Goal: Task Accomplishment & Management: Complete application form

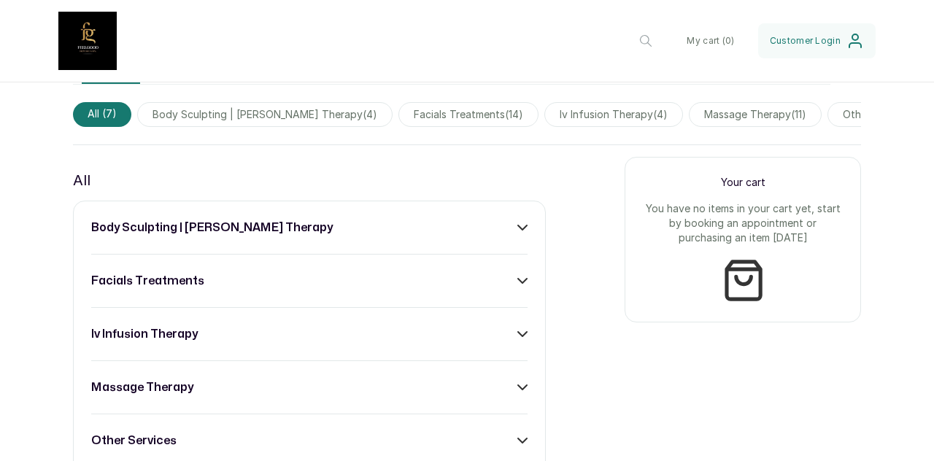
scroll to position [486, 0]
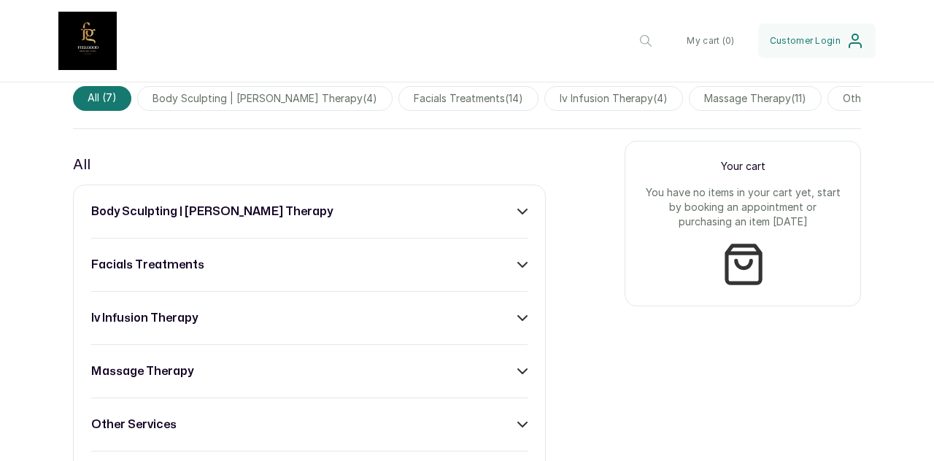
click at [380, 235] on div "body sculpting | wooding therapy facials treatments iv infusion therapy massage…" at bounding box center [309, 372] width 473 height 374
click at [524, 218] on div "body sculpting | wooding therapy facials treatments iv infusion therapy massage…" at bounding box center [309, 372] width 473 height 374
click at [518, 217] on icon at bounding box center [523, 212] width 10 height 10
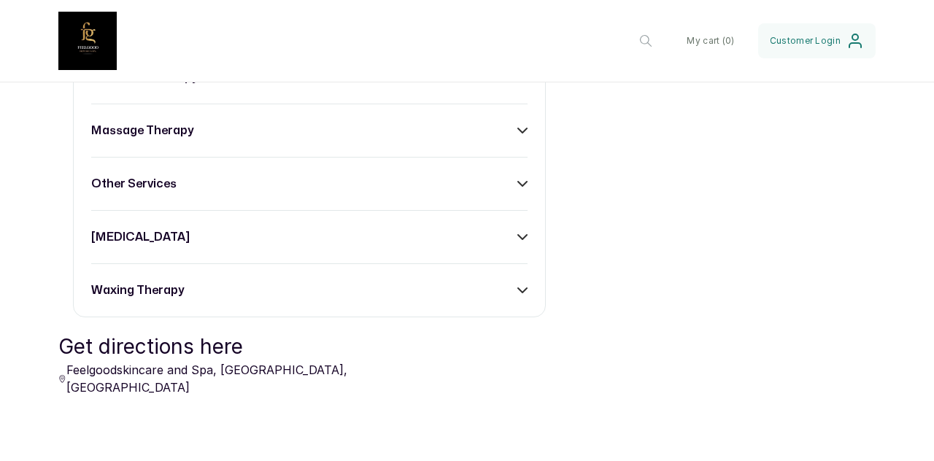
scroll to position [1338, 0]
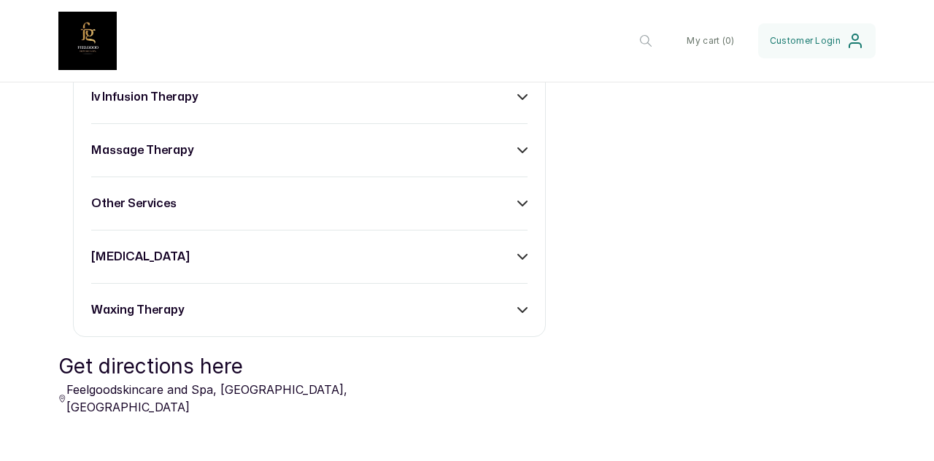
click at [500, 159] on div "massage therapy" at bounding box center [309, 151] width 437 height 18
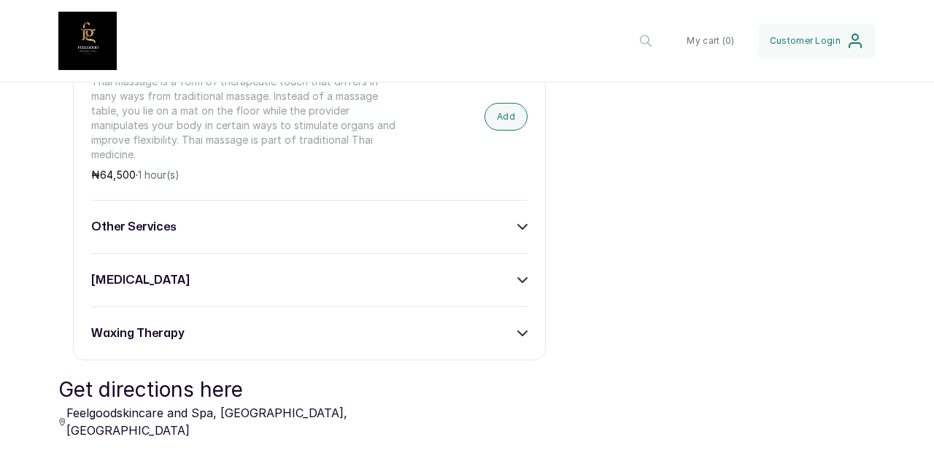
scroll to position [2920, 0]
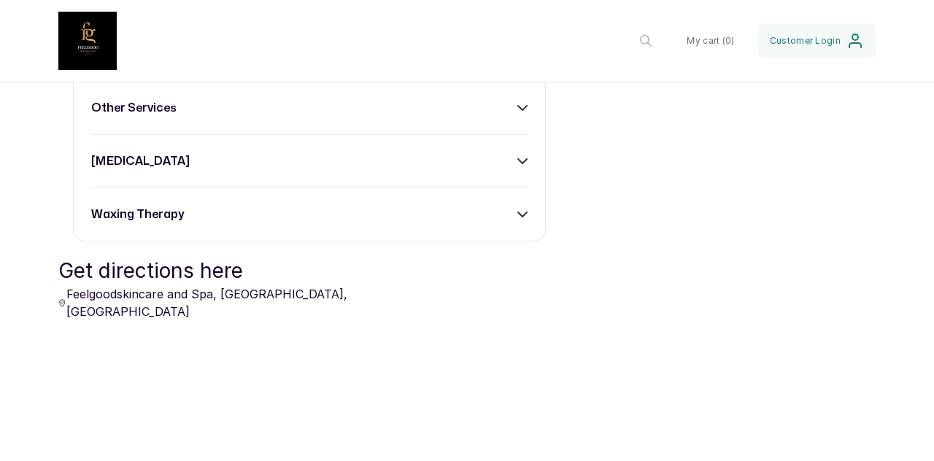
click at [207, 103] on div "other services" at bounding box center [309, 108] width 437 height 18
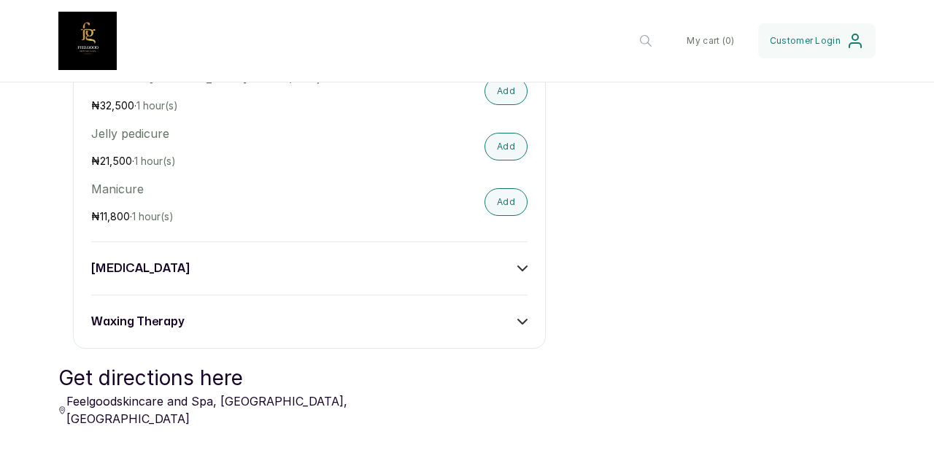
scroll to position [3163, 0]
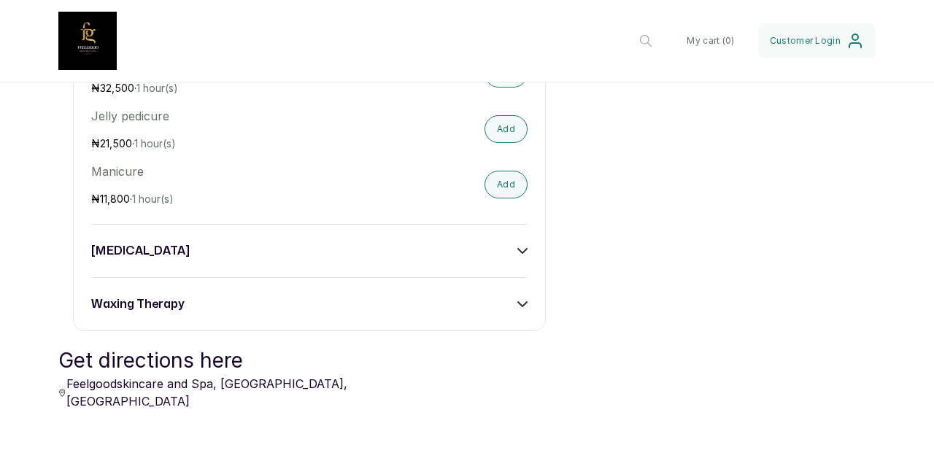
click at [188, 299] on div "waxing therapy" at bounding box center [309, 305] width 437 height 18
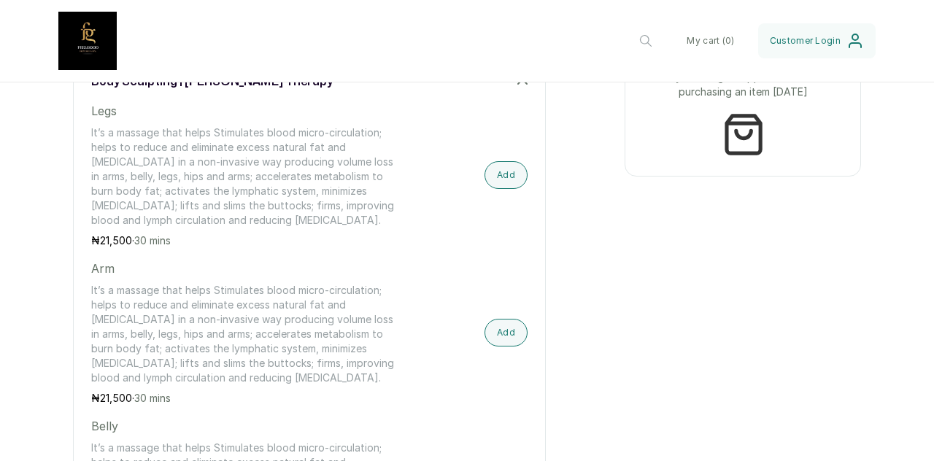
scroll to position [637, 0]
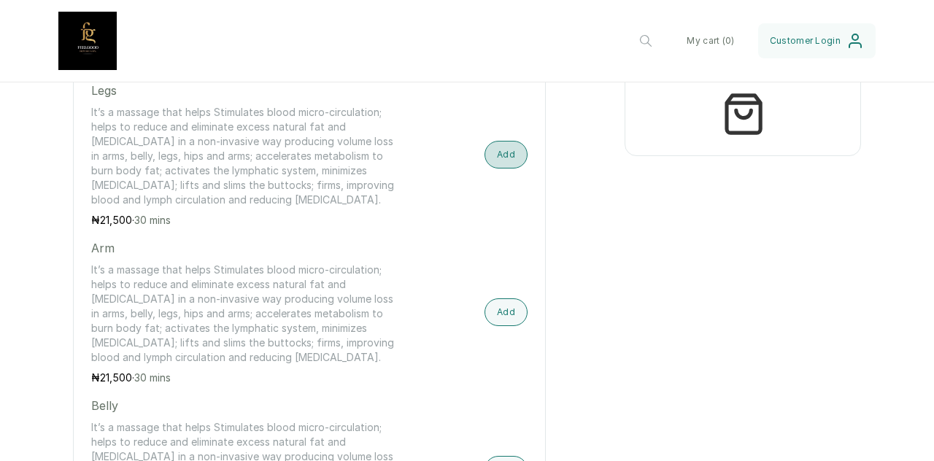
click at [508, 161] on button "Add" at bounding box center [506, 155] width 43 height 28
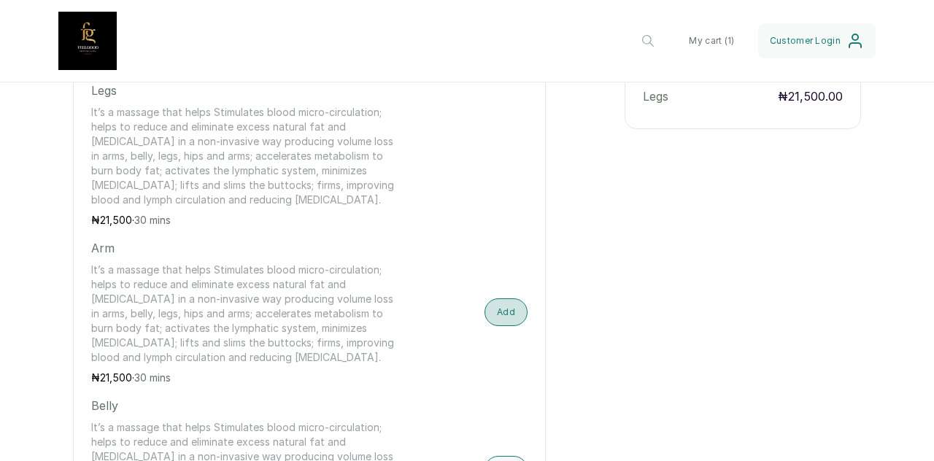
click at [492, 322] on button "Add" at bounding box center [506, 313] width 43 height 28
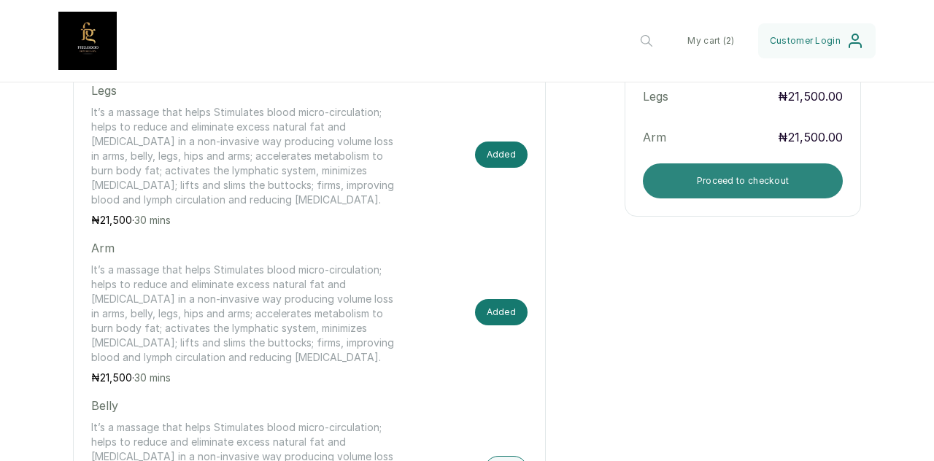
click at [731, 193] on button "Proceed to checkout" at bounding box center [743, 181] width 200 height 35
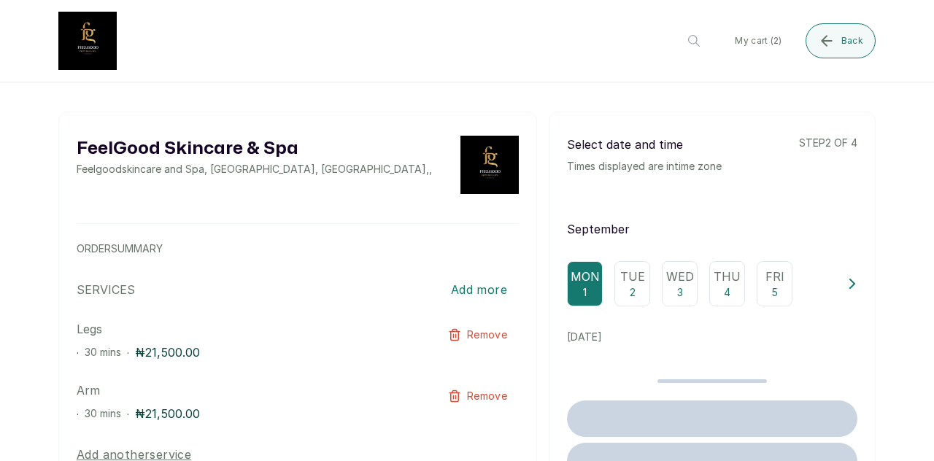
scroll to position [121, 0]
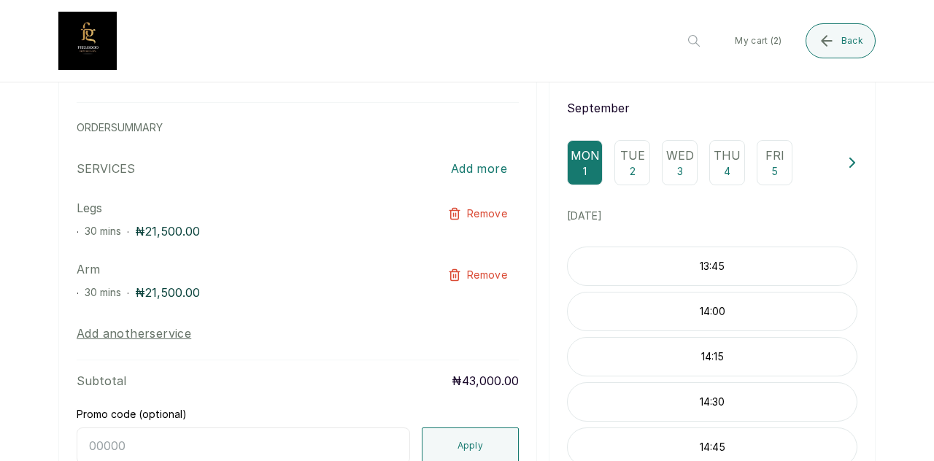
click at [641, 175] on div "Tue 2" at bounding box center [633, 162] width 36 height 45
click at [675, 316] on p "09:15" at bounding box center [712, 311] width 289 height 15
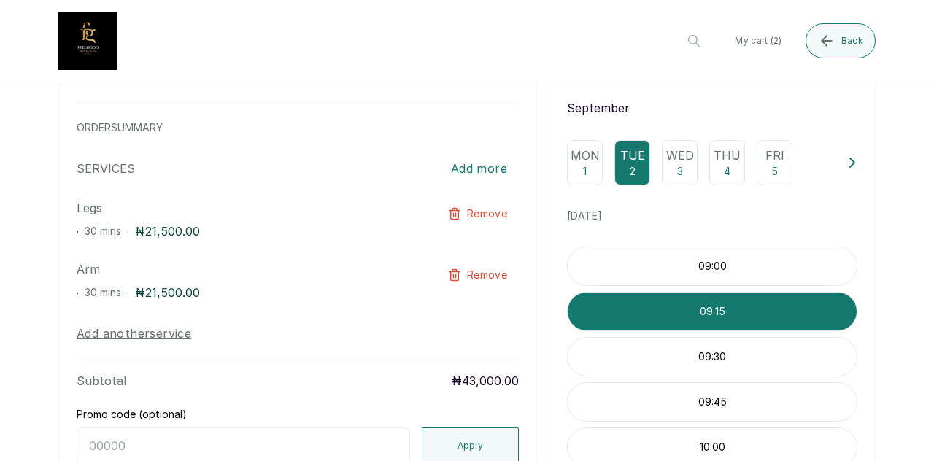
scroll to position [254, 0]
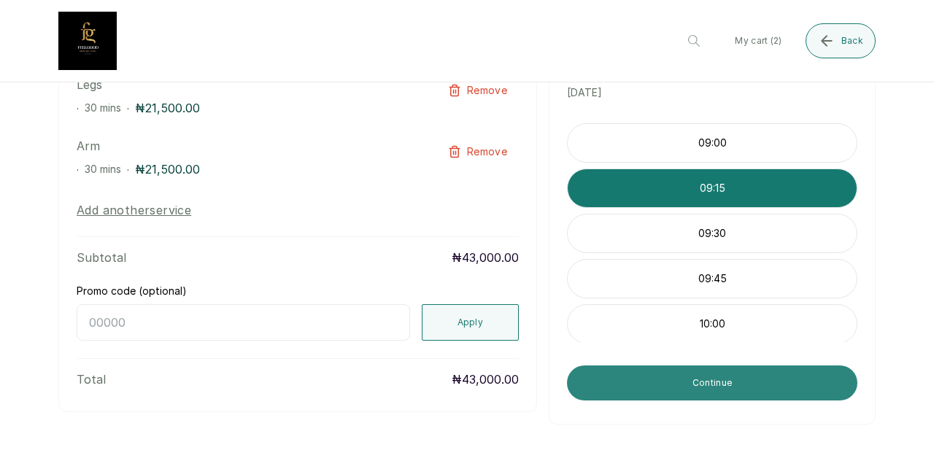
click at [691, 385] on button "Continue" at bounding box center [712, 383] width 291 height 35
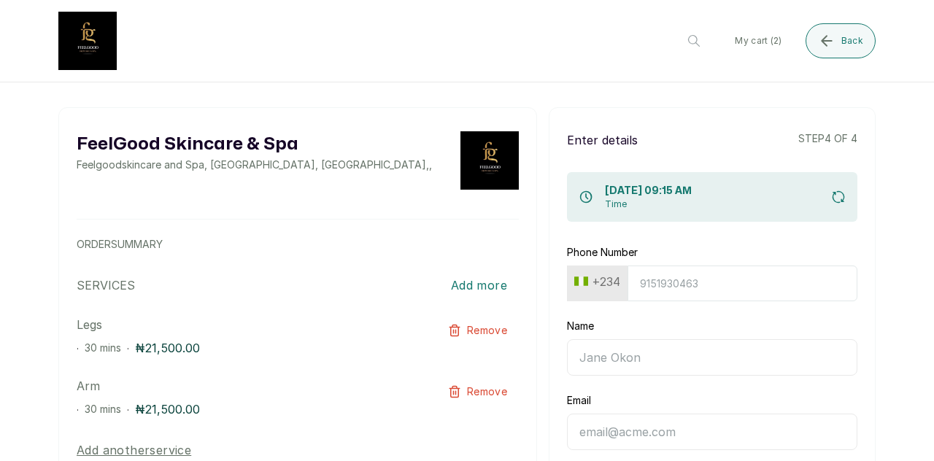
scroll to position [0, 0]
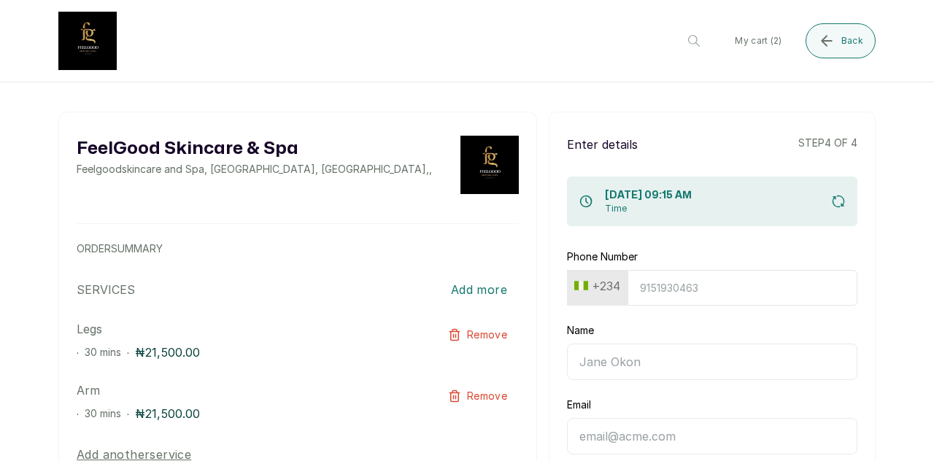
click at [655, 296] on input "Phone Number" at bounding box center [743, 288] width 230 height 36
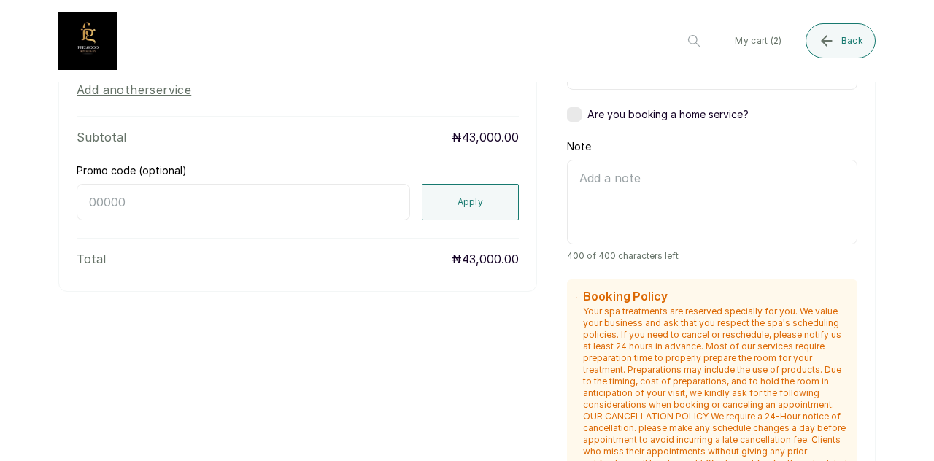
scroll to position [608, 0]
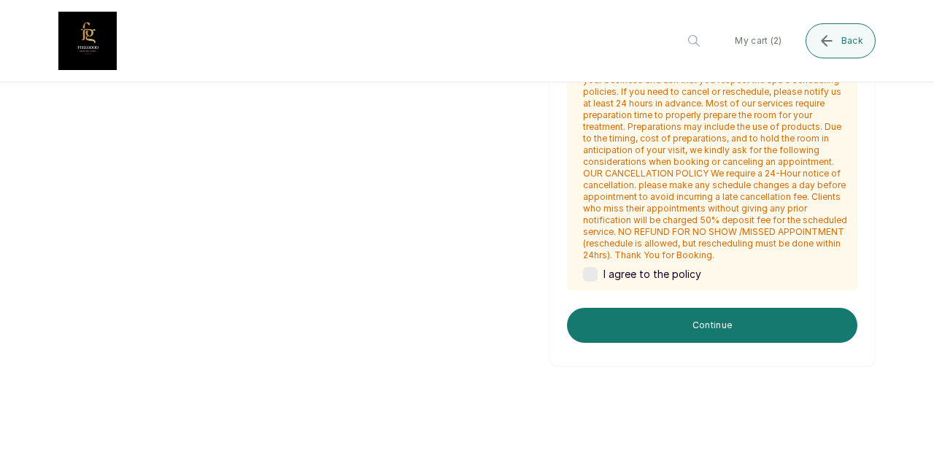
click at [591, 271] on div "I agree to the policy" at bounding box center [716, 274] width 266 height 15
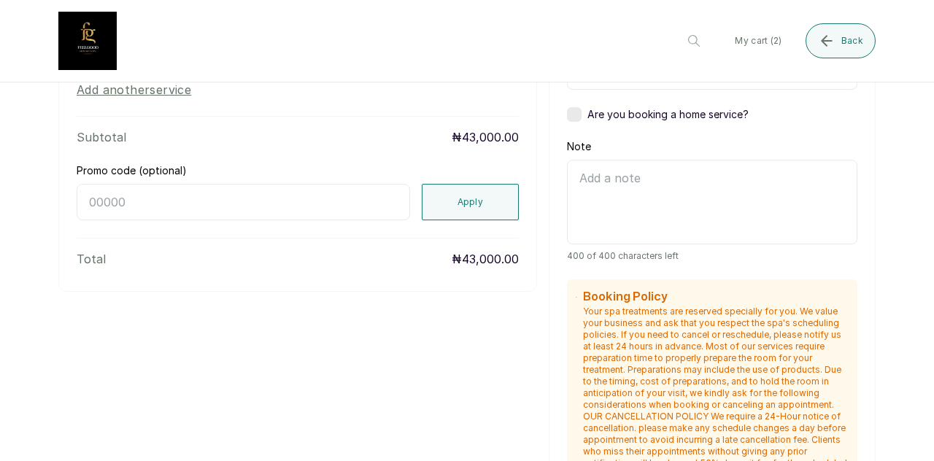
scroll to position [0, 0]
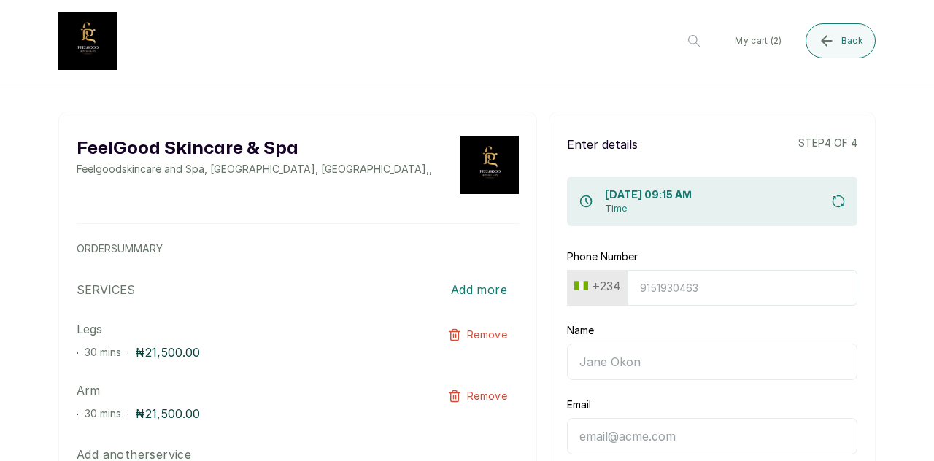
click at [672, 291] on input "Phone Number" at bounding box center [743, 288] width 230 height 36
click at [648, 356] on input "Name" at bounding box center [712, 362] width 291 height 37
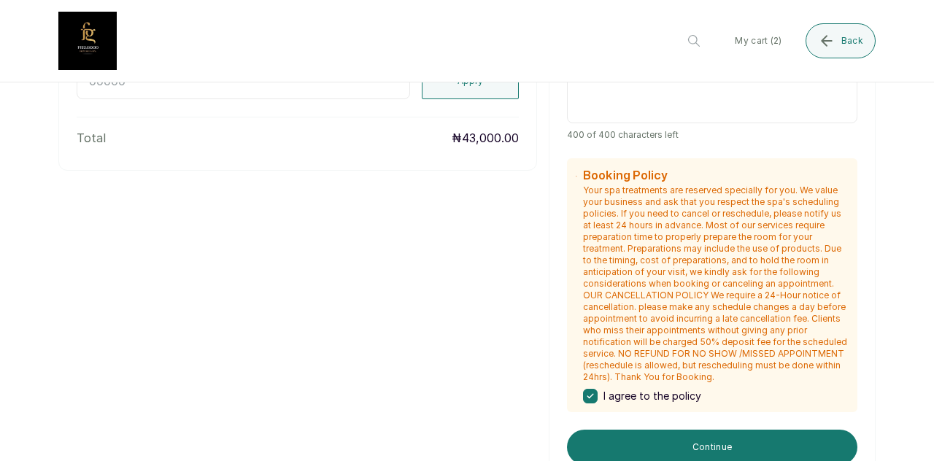
scroll to position [637, 0]
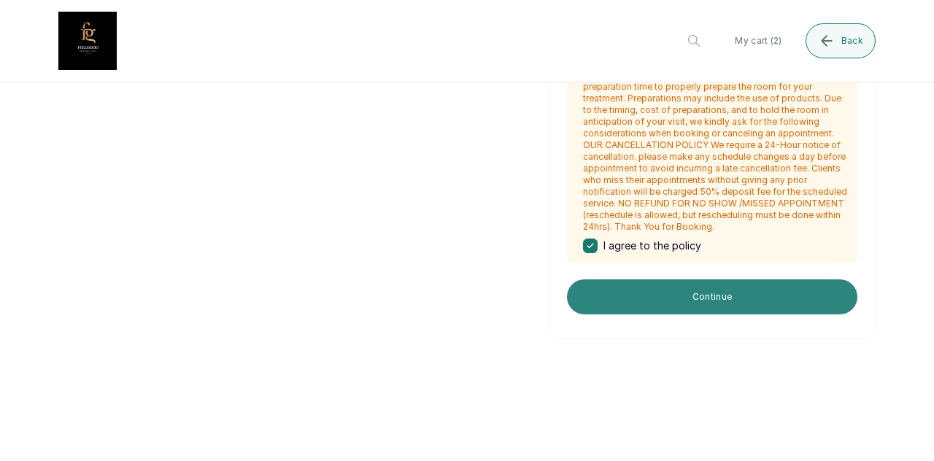
click at [672, 293] on button "Continue" at bounding box center [712, 297] width 291 height 35
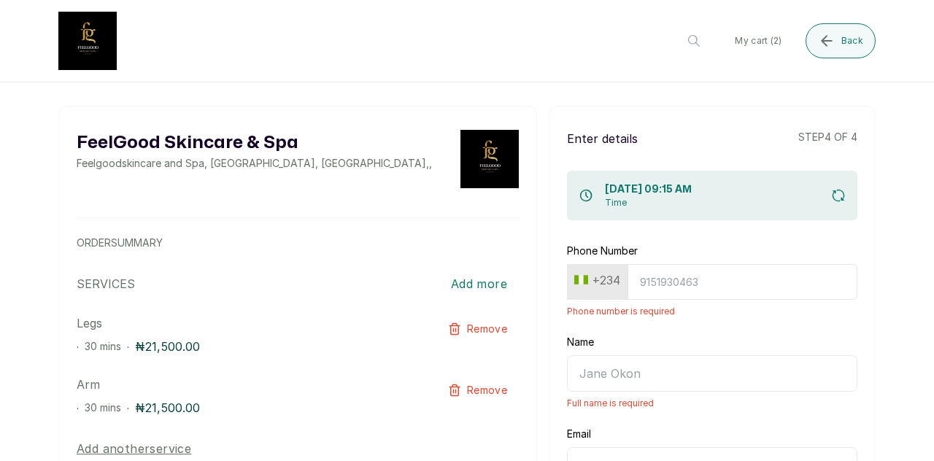
scroll to position [0, 0]
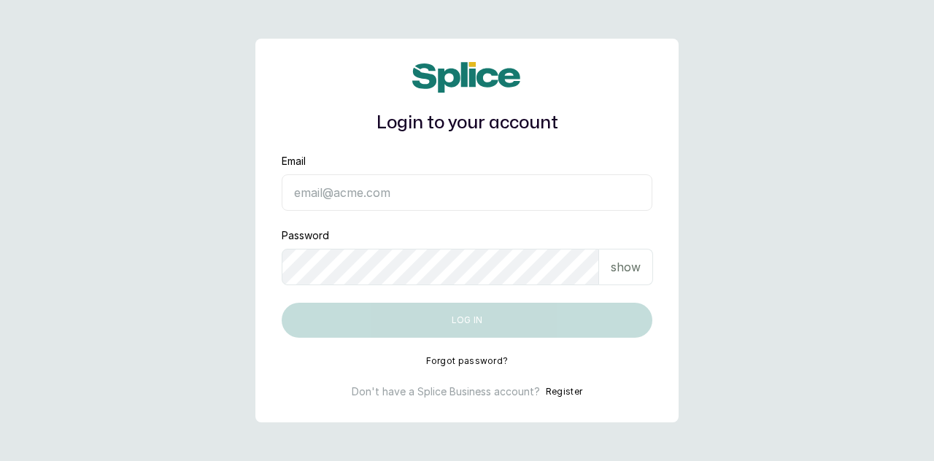
click at [558, 391] on button "Register" at bounding box center [564, 392] width 37 height 15
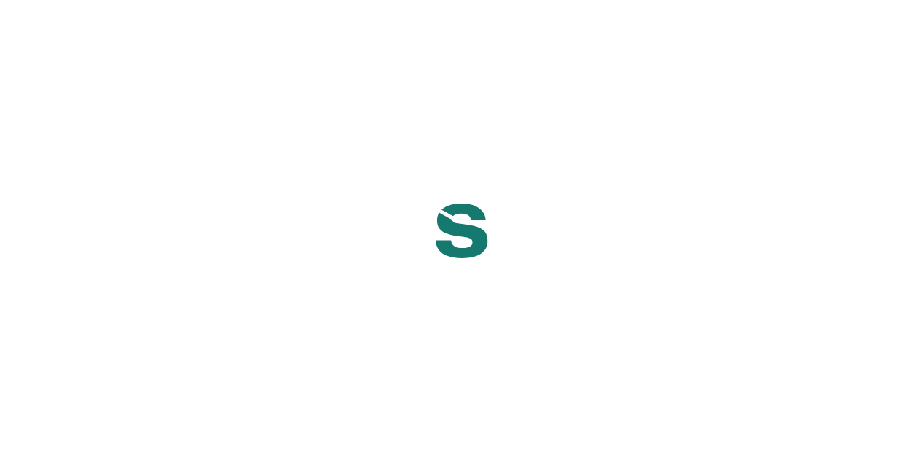
select select "NG"
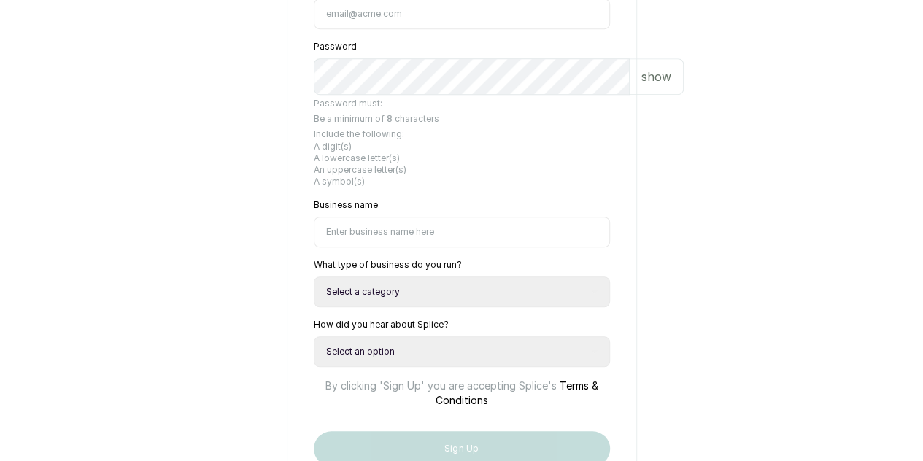
scroll to position [481, 0]
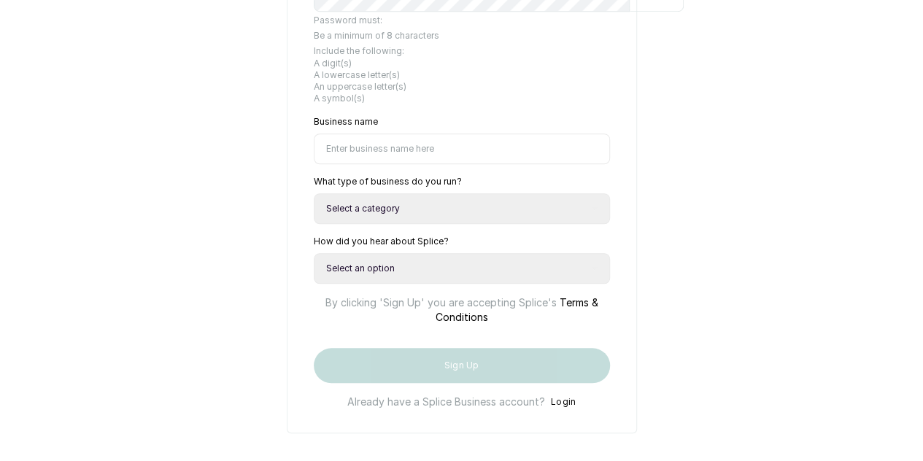
click at [403, 193] on select "Select a category I have more than one location I manage a team of beauty profe…" at bounding box center [462, 208] width 296 height 31
click at [342, 253] on select "Select an option Google search Instagram Facebook LinkedIn Splice Blog I was re…" at bounding box center [462, 268] width 296 height 31
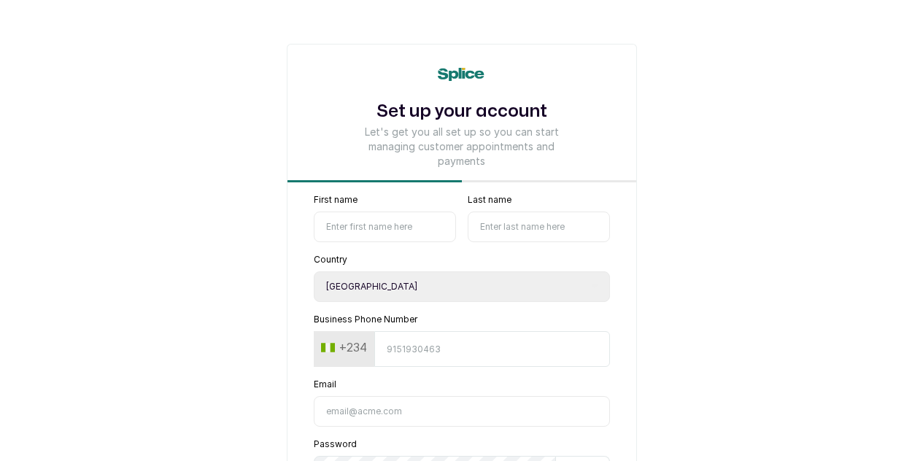
select select "NG"
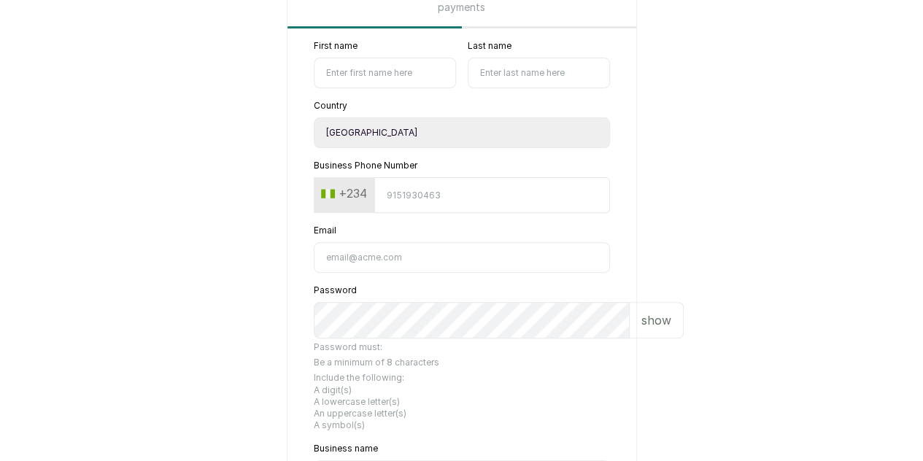
scroll to position [243, 0]
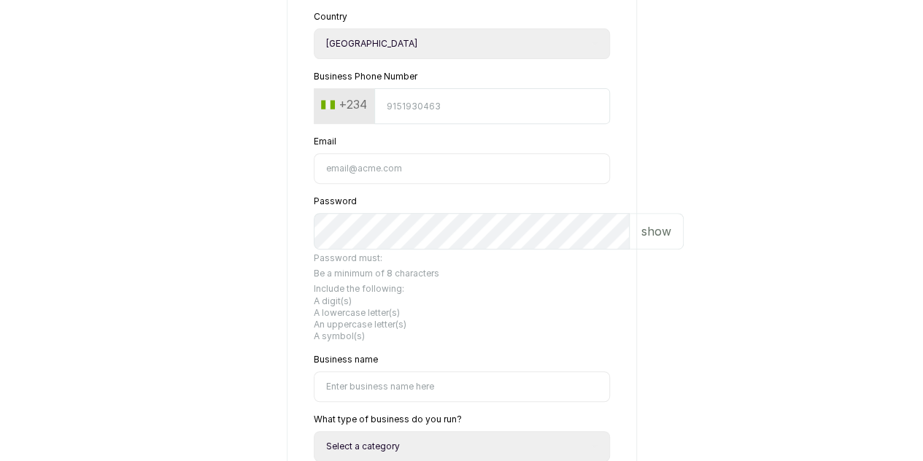
click at [402, 118] on input "Business Phone Number" at bounding box center [492, 106] width 236 height 36
type input "8109937462"
click at [395, 148] on div "Email" at bounding box center [462, 160] width 296 height 48
click at [403, 137] on form "First name Last name Country Select country [GEOGRAPHIC_DATA] [GEOGRAPHIC_DATA]…" at bounding box center [462, 299] width 349 height 696
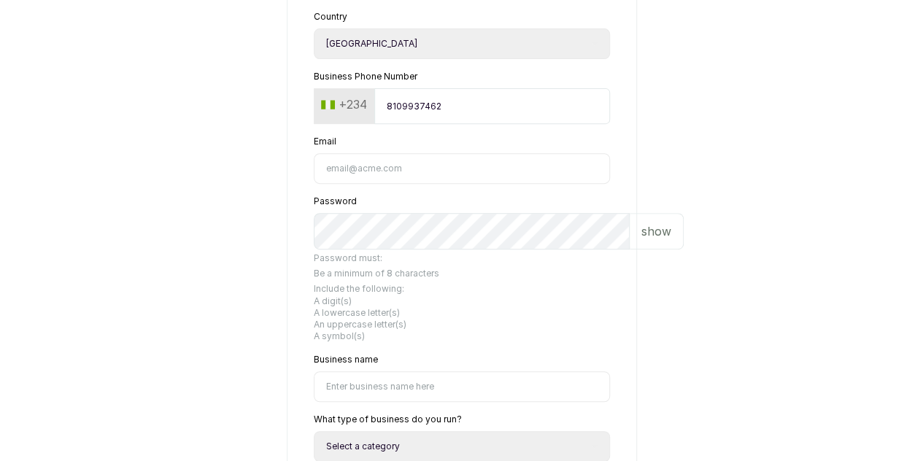
click at [403, 137] on form "First name Last name Country Select country [GEOGRAPHIC_DATA] [GEOGRAPHIC_DATA]…" at bounding box center [462, 299] width 349 height 696
click at [419, 144] on div "Email" at bounding box center [462, 160] width 296 height 48
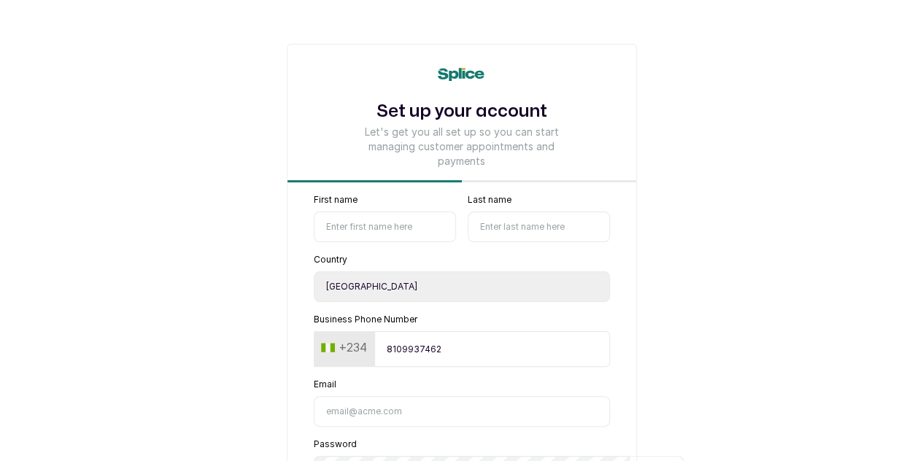
click at [374, 216] on input "First name" at bounding box center [385, 227] width 142 height 31
type input "Belio Cozy"
click at [520, 220] on input "Last name" at bounding box center [539, 227] width 142 height 31
type input "Spa"
click at [466, 254] on div "Country Select country Nigeria Ghana" at bounding box center [462, 278] width 296 height 48
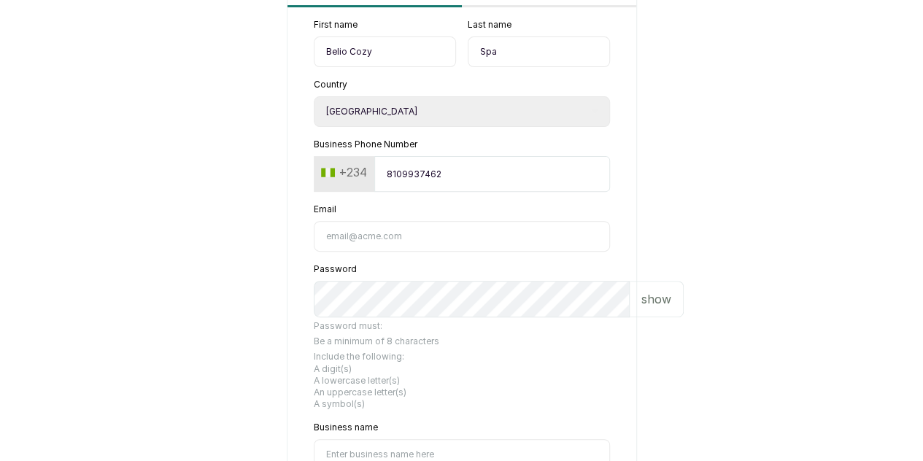
scroll to position [243, 0]
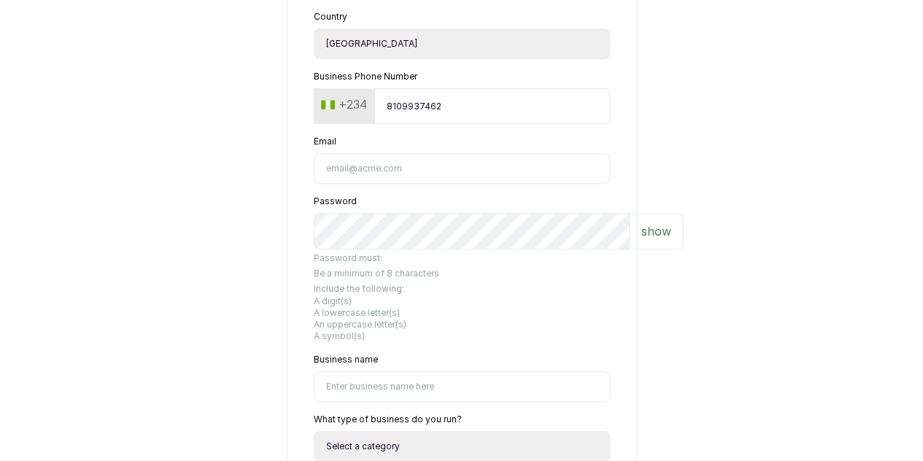
click at [401, 169] on input "Email" at bounding box center [462, 168] width 296 height 31
paste input "beliocozyspa@gmail.com"
type input "beliocozyspa@gmail.com"
click at [419, 204] on form "First name Belio Cozy Last name Spa Country Select country Nigeria Ghana Busine…" at bounding box center [462, 299] width 349 height 696
click at [475, 211] on div "Password show" at bounding box center [462, 223] width 296 height 54
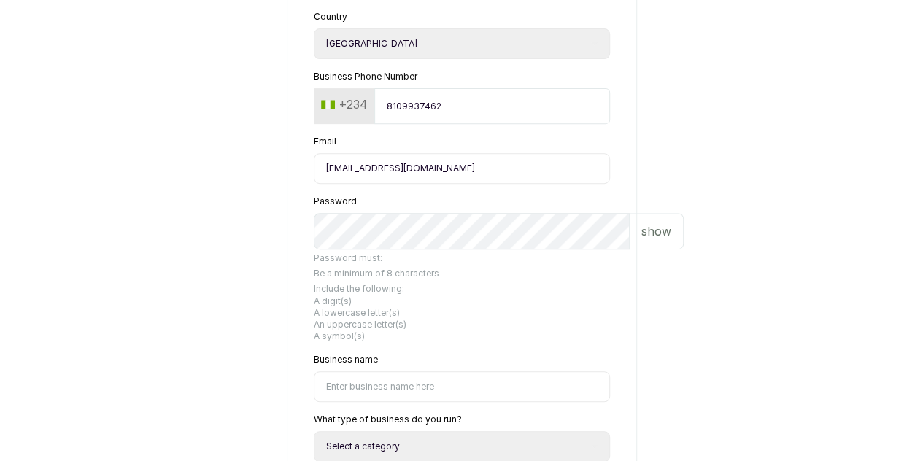
scroll to position [365, 0]
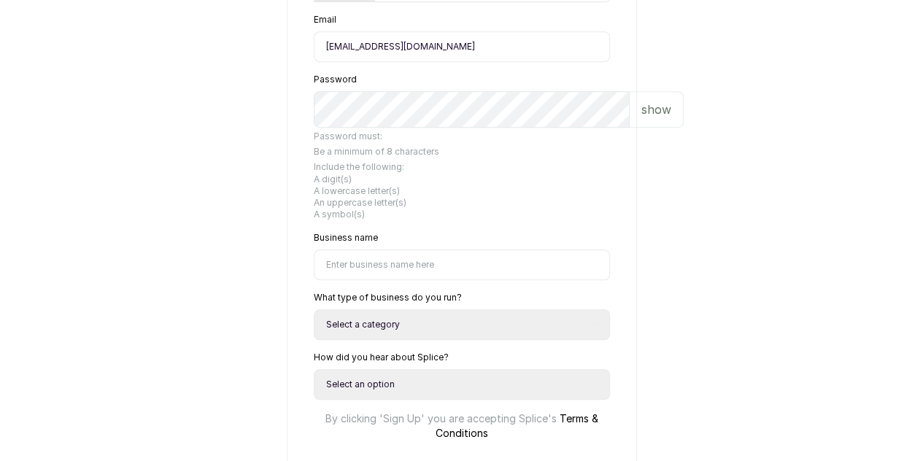
click at [411, 250] on input "Business name" at bounding box center [462, 265] width 296 height 31
type input "Belio Cozy Spa"
click at [327, 232] on label "Business name" at bounding box center [346, 238] width 64 height 12
click at [327, 250] on input "Belio Cozy Spa" at bounding box center [462, 265] width 296 height 31
click at [327, 232] on label "Business name" at bounding box center [346, 238] width 64 height 12
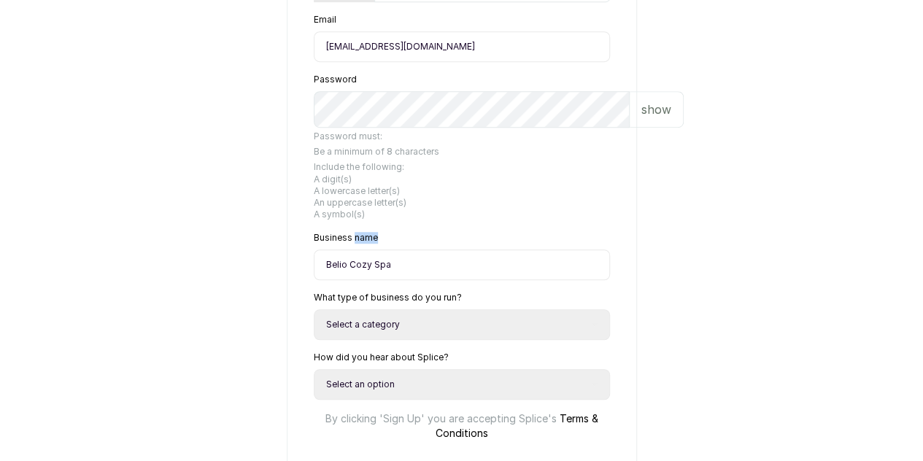
click at [327, 250] on input "Belio Cozy Spa" at bounding box center [462, 265] width 296 height 31
click at [400, 232] on div "Business name Belio Cozy Spa" at bounding box center [462, 256] width 296 height 48
click at [642, 118] on p "show" at bounding box center [657, 110] width 30 height 18
click at [407, 153] on form "First name Belio Cozy Last name Spa Country Select country Nigeria Ghana Busine…" at bounding box center [462, 177] width 349 height 696
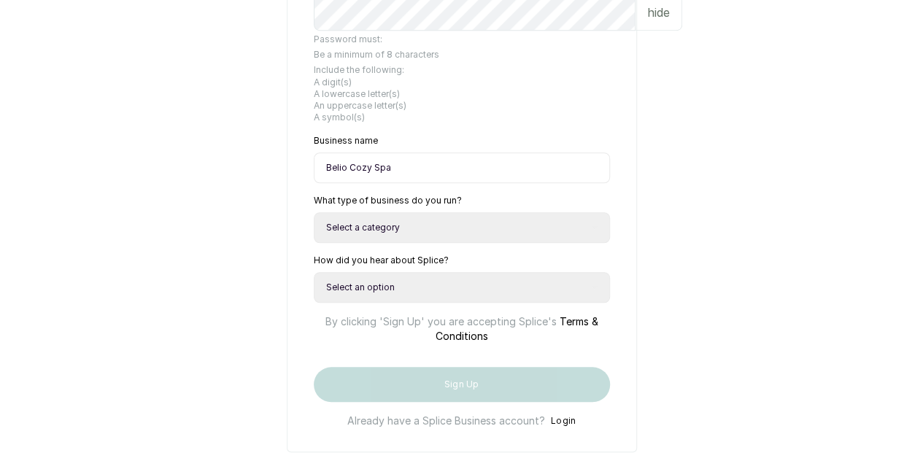
scroll to position [481, 0]
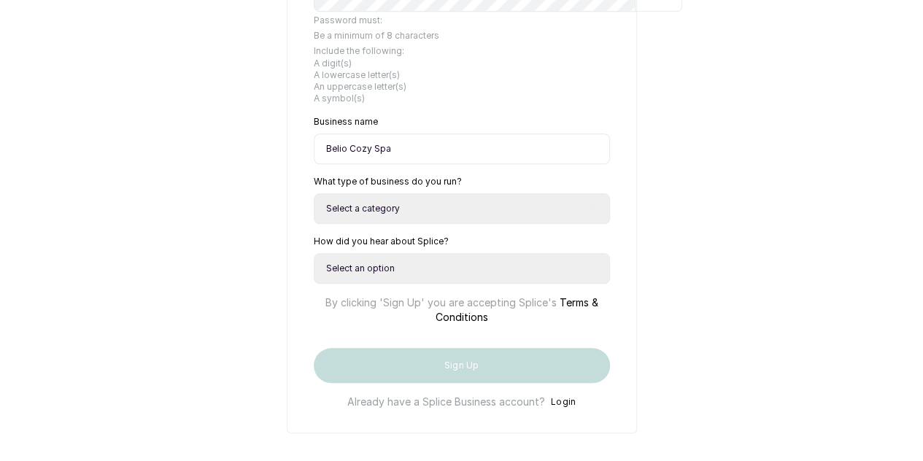
click at [400, 193] on select "Select a category I have more than one location I manage a team of beauty profe…" at bounding box center [462, 208] width 296 height 31
select select "independent_professional"
click at [314, 193] on select "Select a category I have more than one location I manage a team of beauty profe…" at bounding box center [462, 208] width 296 height 31
click at [391, 253] on select "Select an option Google search Instagram Facebook LinkedIn Splice Blog I was re…" at bounding box center [462, 268] width 296 height 31
select select "google_search"
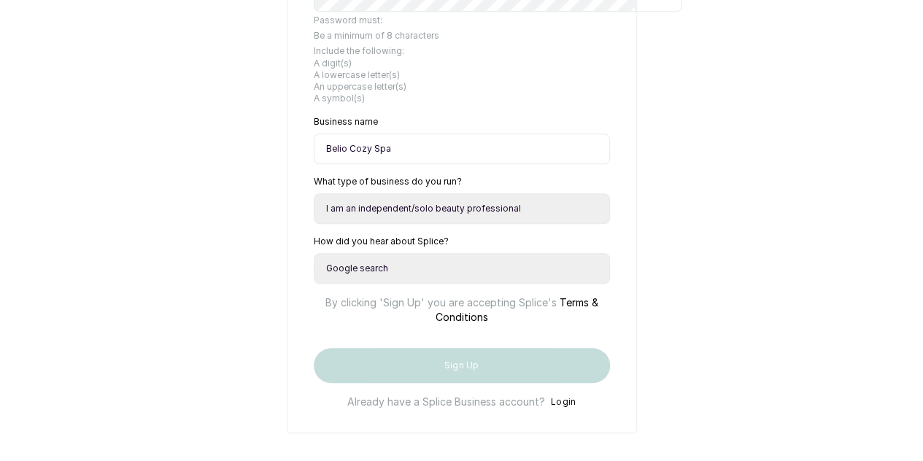
click at [314, 253] on select "Select an option Google search Instagram Facebook LinkedIn Splice Blog I was re…" at bounding box center [462, 268] width 296 height 31
click at [314, 284] on p "By clicking 'Sign Up' you are accepting Splice's Terms & Conditions" at bounding box center [462, 304] width 296 height 41
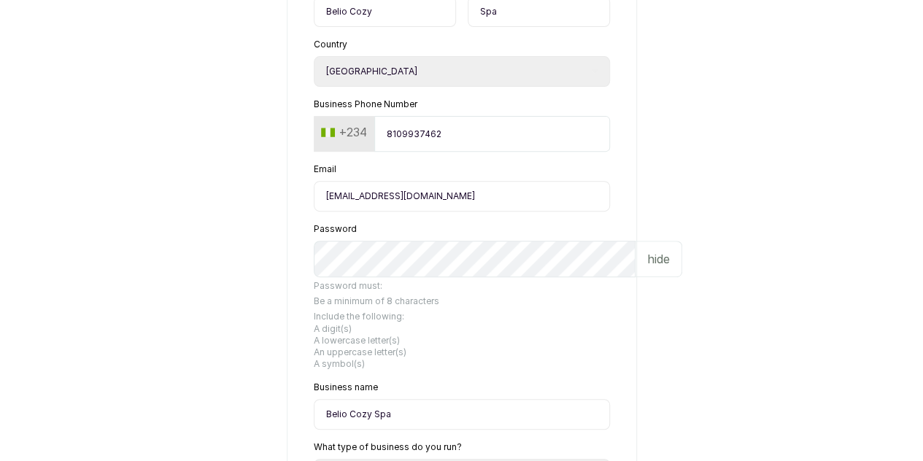
scroll to position [243, 0]
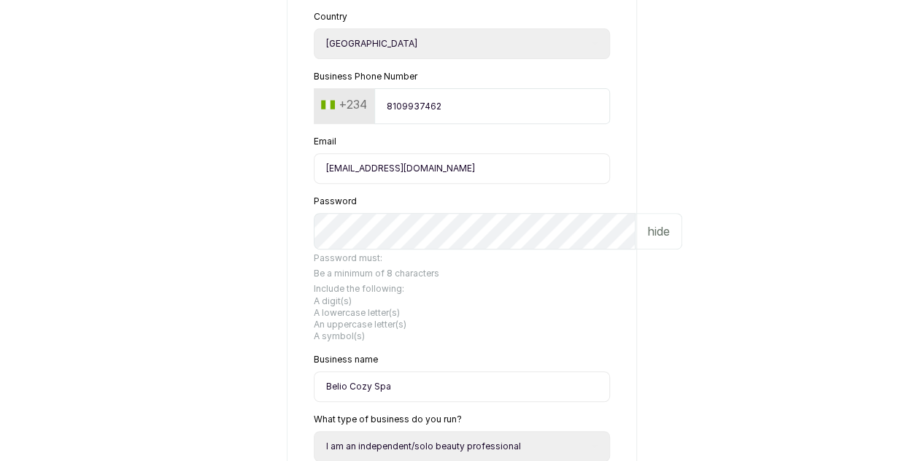
click at [394, 210] on div "Password hide" at bounding box center [462, 223] width 296 height 54
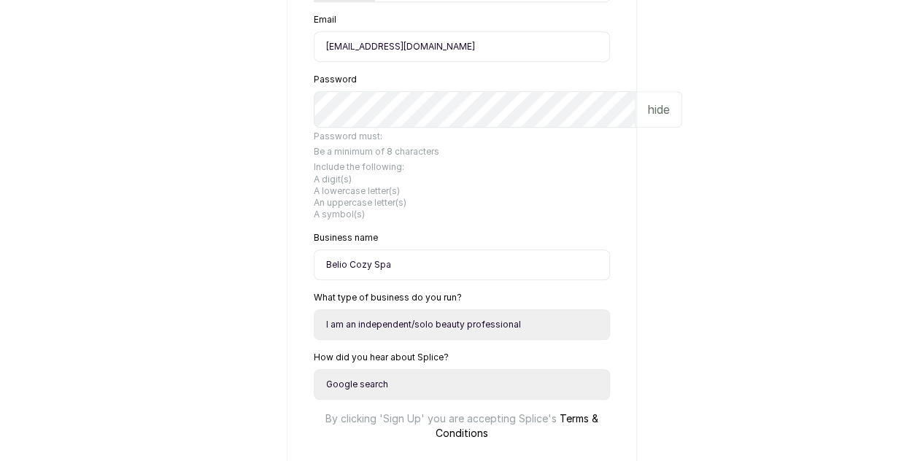
scroll to position [481, 0]
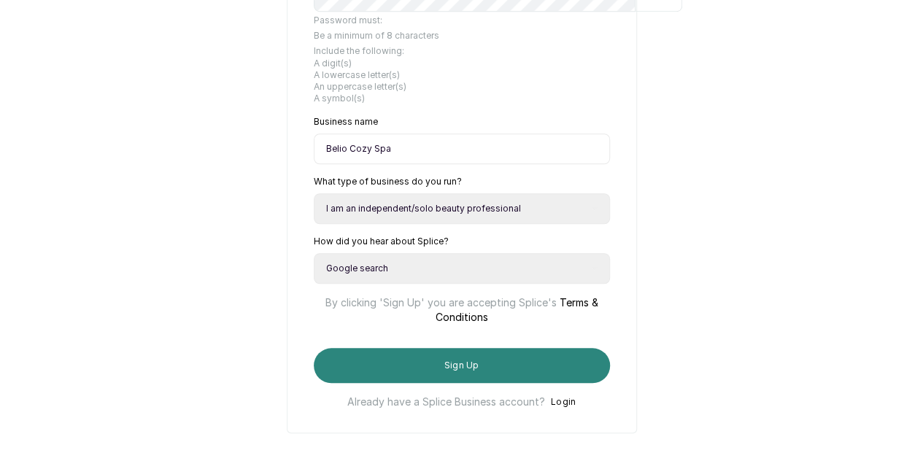
click at [420, 354] on button "Sign Up" at bounding box center [462, 365] width 296 height 35
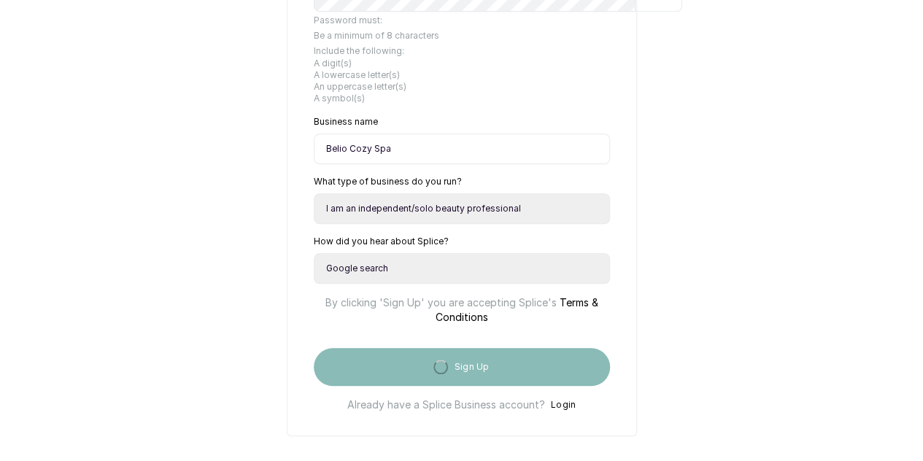
click at [314, 284] on p "By clicking 'Sign Up' you are accepting Splice's Terms & Conditions" at bounding box center [462, 304] width 296 height 41
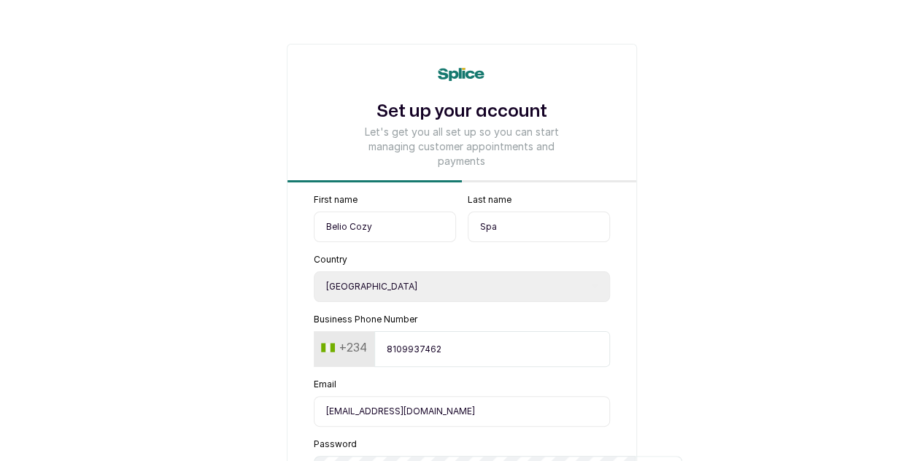
scroll to position [243, 0]
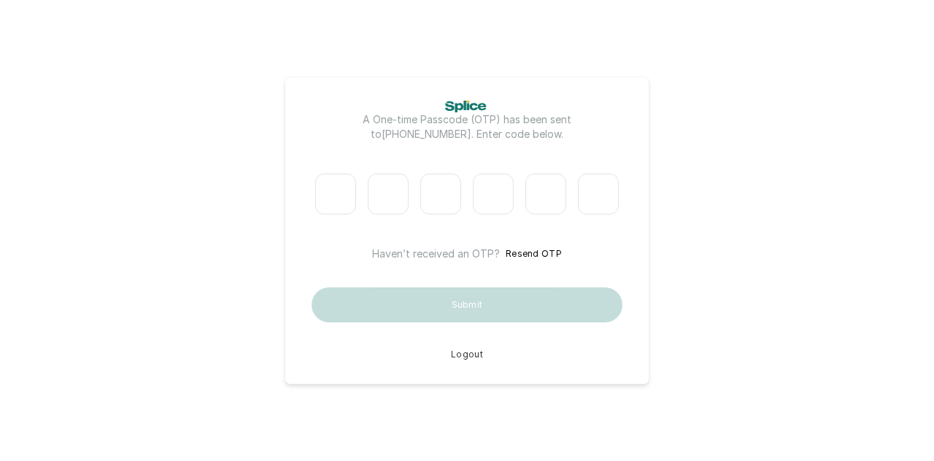
click at [345, 196] on input "Please enter verification code. Digit 1" at bounding box center [335, 194] width 41 height 41
type input "9"
type input "1"
type input "6"
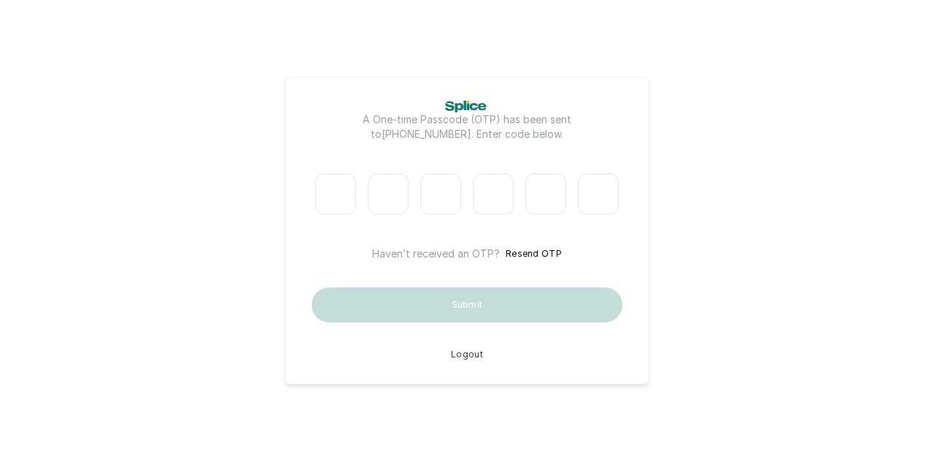
type input "3"
type input "5"
click at [309, 245] on div "A One-time Passcode (OTP) has been sent to +2348109937462 . Enter code below. 9…" at bounding box center [467, 231] width 365 height 309
click at [606, 195] on input "Digit 6" at bounding box center [598, 194] width 41 height 41
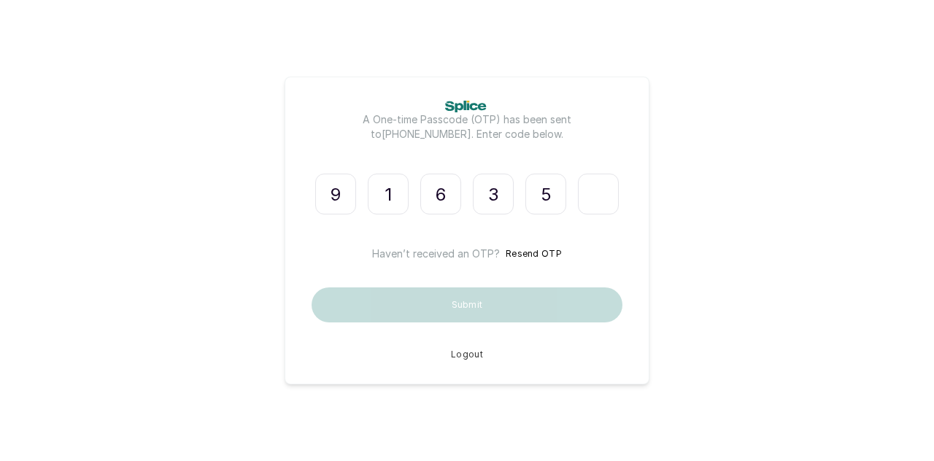
click at [525, 250] on button "Resend OTP" at bounding box center [534, 254] width 56 height 15
click at [594, 201] on input "Digit 6" at bounding box center [598, 194] width 41 height 41
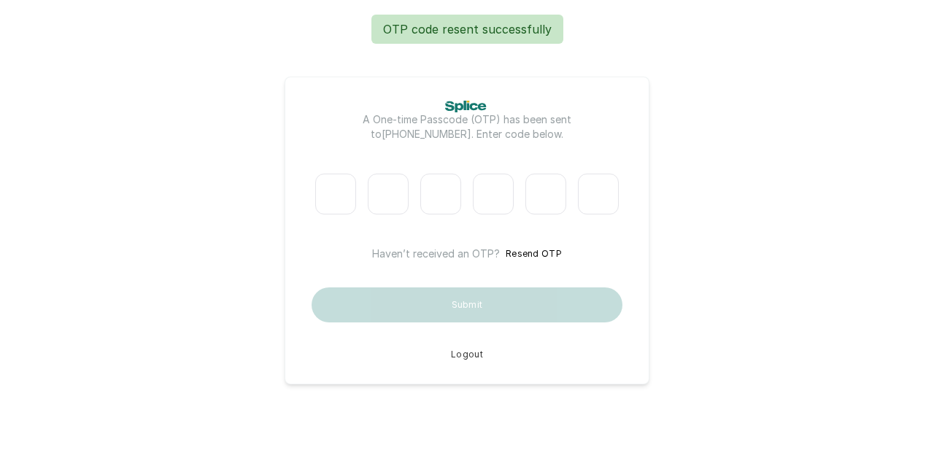
click at [293, 160] on div "A One-time Passcode (OTP) has been sent to +2348109937462 . Enter code below. H…" at bounding box center [467, 231] width 365 height 309
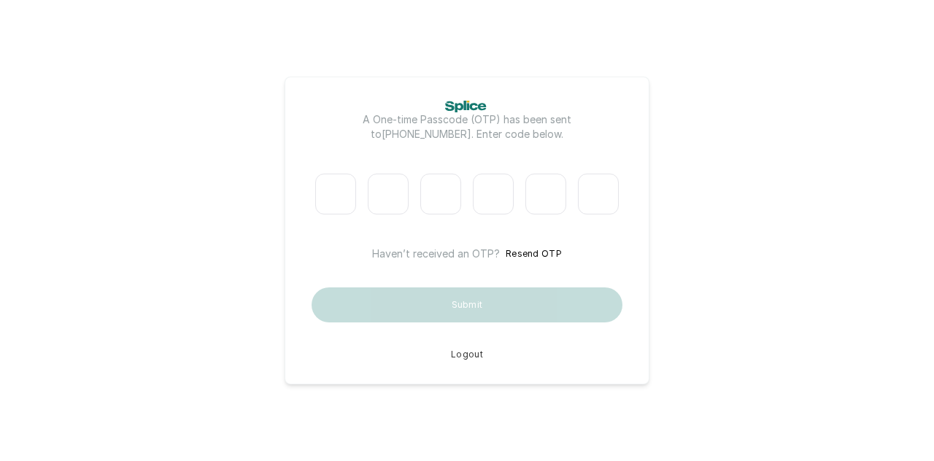
click at [338, 187] on input "Please enter verification code. Digit 1" at bounding box center [335, 194] width 41 height 41
paste input "9"
type input "8"
type input "1"
type input "6"
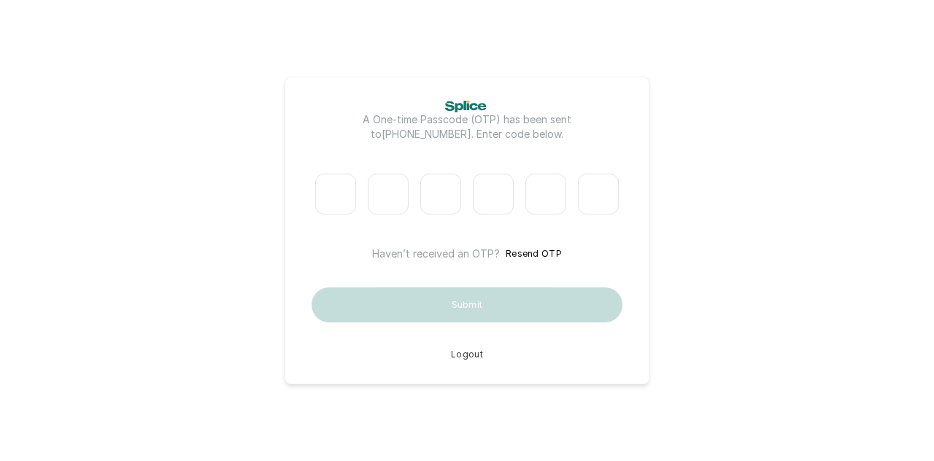
type input "4"
type input "1"
type input "9"
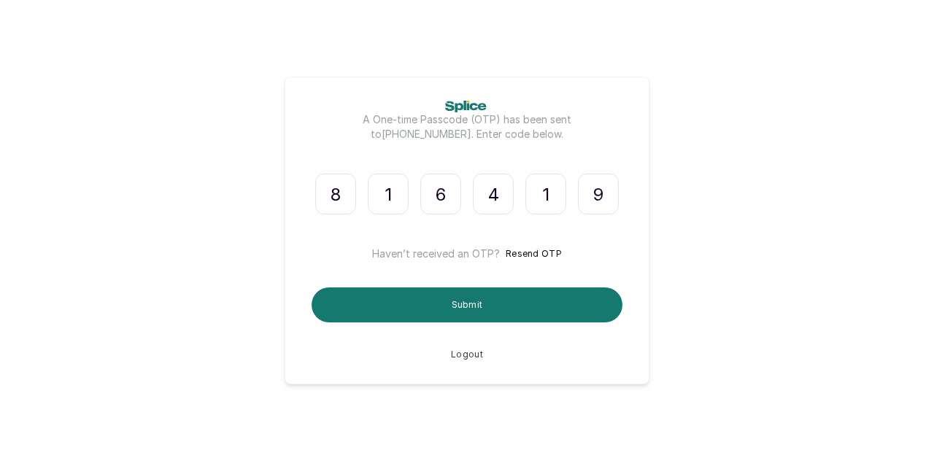
click at [311, 246] on div "A One-time Passcode (OTP) has been sent to +2348109937462 . Enter code below. 8…" at bounding box center [467, 231] width 365 height 309
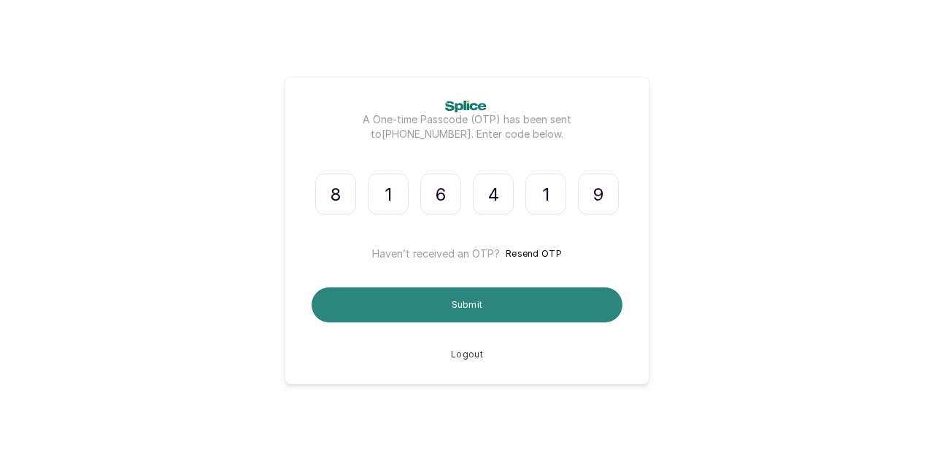
click at [391, 297] on button "Submit" at bounding box center [467, 305] width 311 height 35
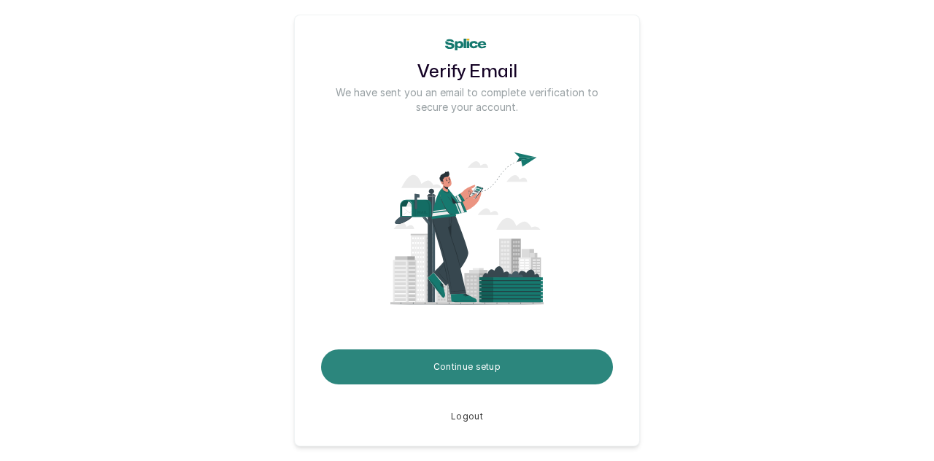
click at [472, 369] on button "Continue setup" at bounding box center [467, 367] width 292 height 35
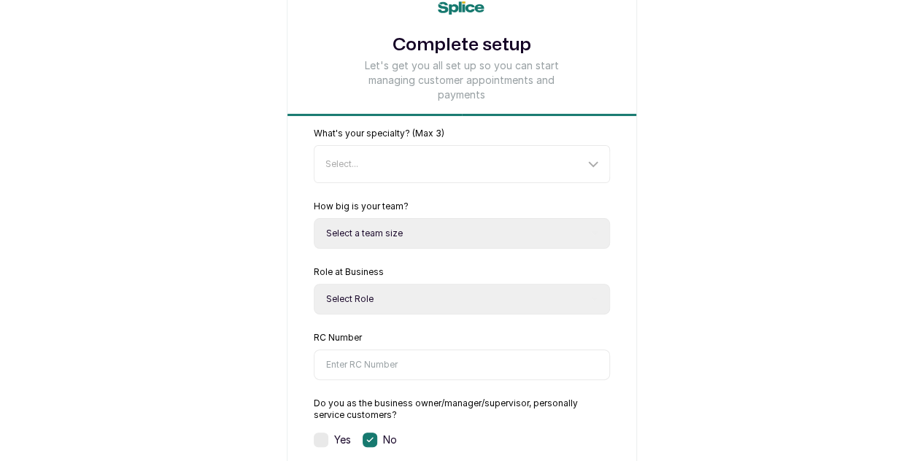
scroll to position [121, 0]
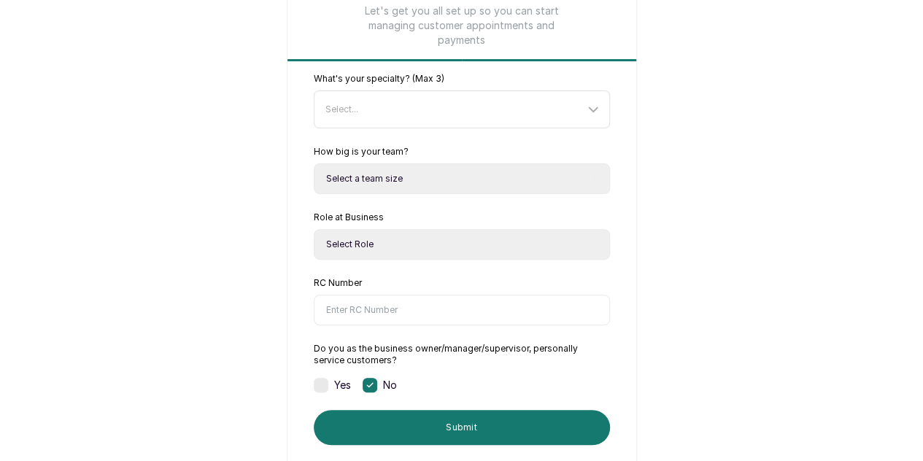
click at [356, 104] on div "Select..." at bounding box center [455, 110] width 259 height 12
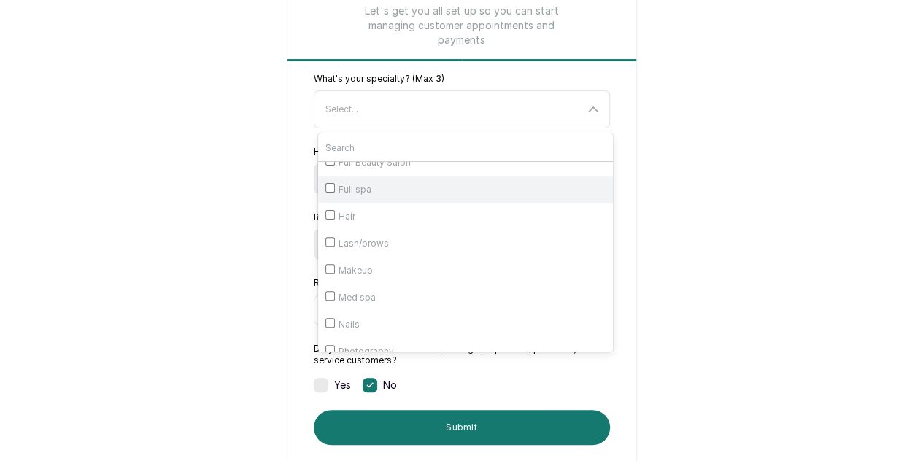
click at [326, 193] on input "Full spa" at bounding box center [330, 187] width 9 height 9
checkbox input "true"
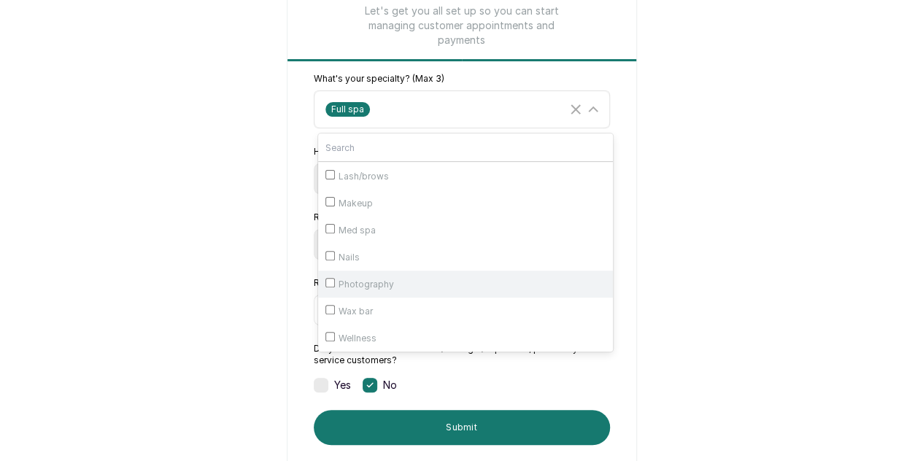
scroll to position [260, 0]
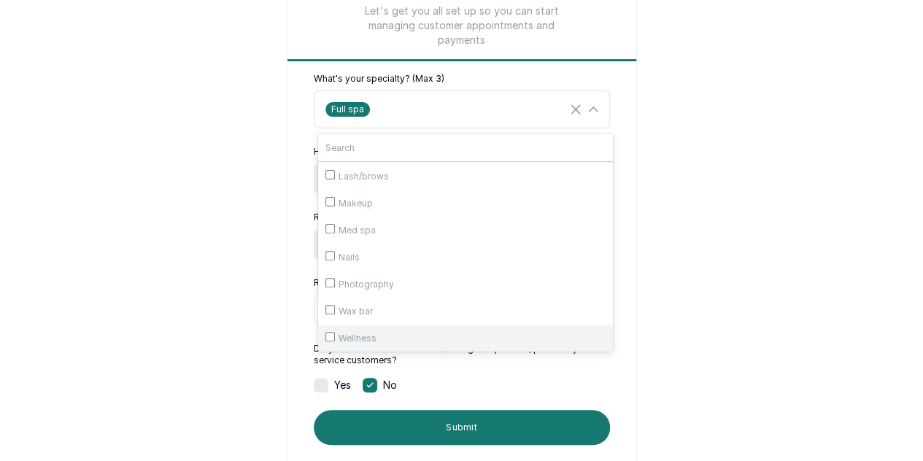
click at [326, 332] on input "Wellness" at bounding box center [330, 336] width 9 height 9
checkbox input "true"
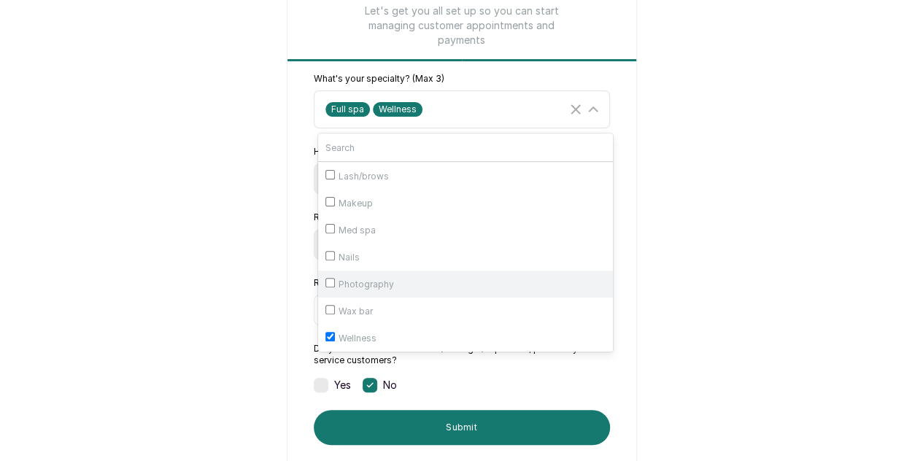
scroll to position [0, 0]
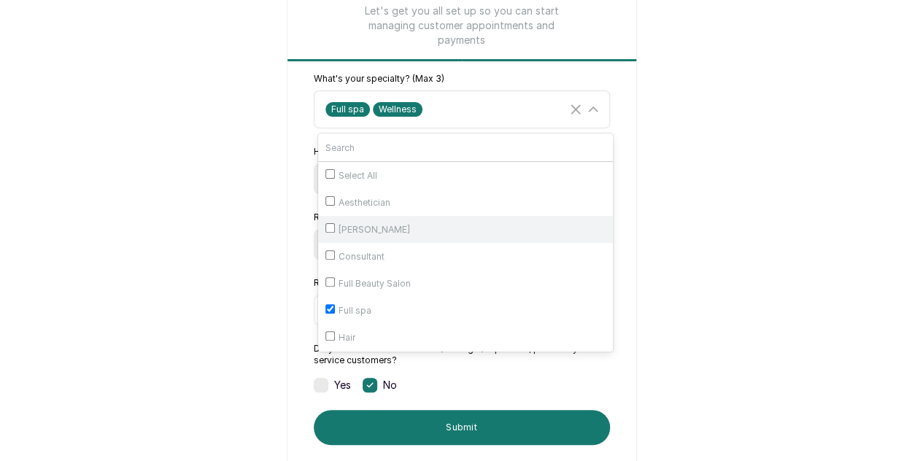
click at [326, 228] on input "Barber" at bounding box center [330, 227] width 9 height 9
checkbox input "true"
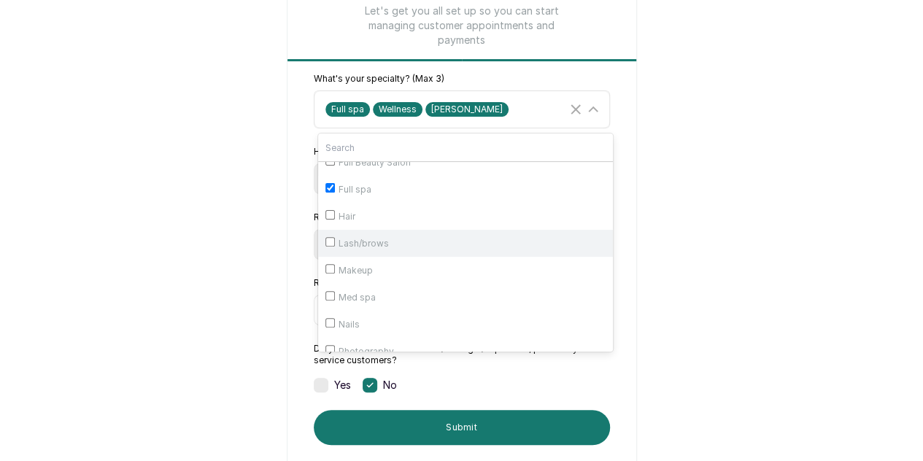
scroll to position [260, 0]
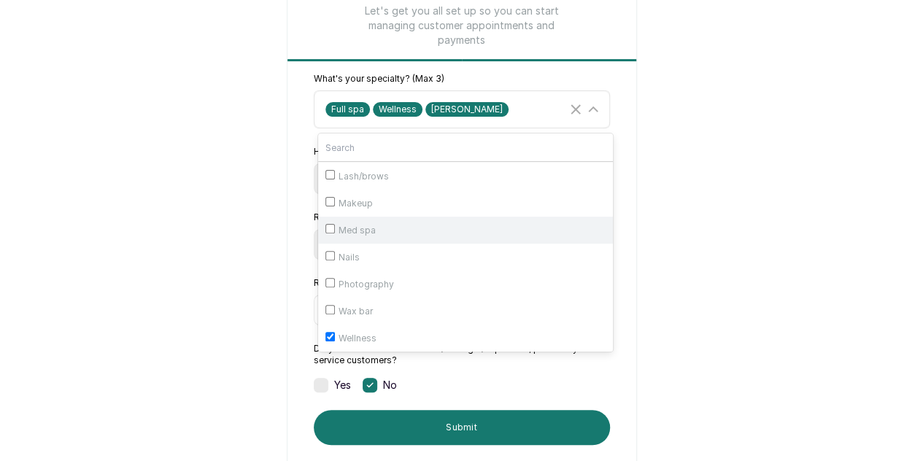
click at [326, 224] on input "Med spa" at bounding box center [330, 228] width 9 height 9
checkbox input "true"
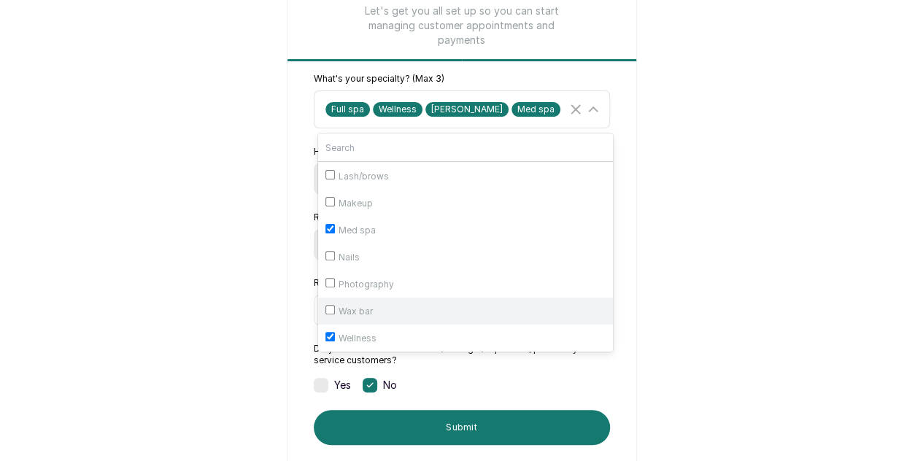
scroll to position [191, 0]
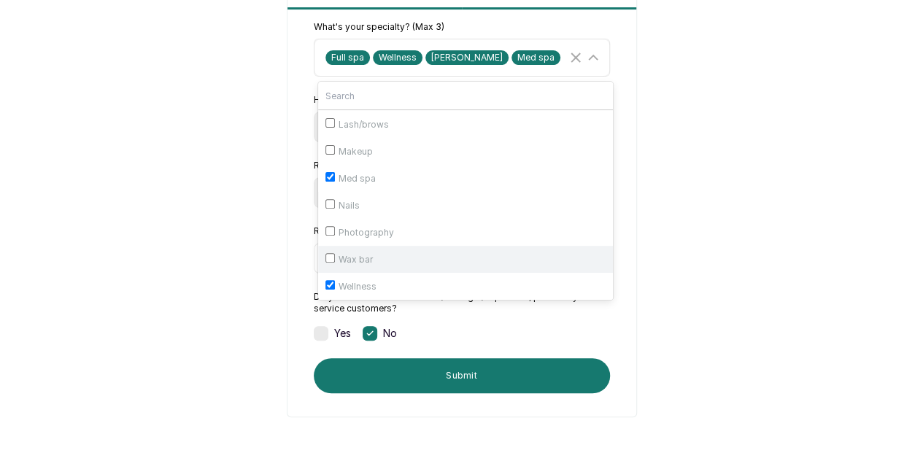
click at [326, 253] on input "Wax bar" at bounding box center [330, 257] width 9 height 9
checkbox input "true"
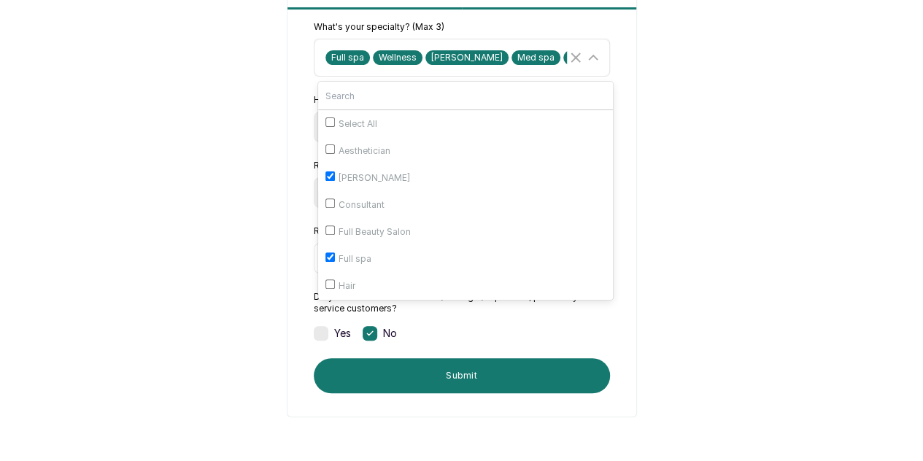
scroll to position [69, 0]
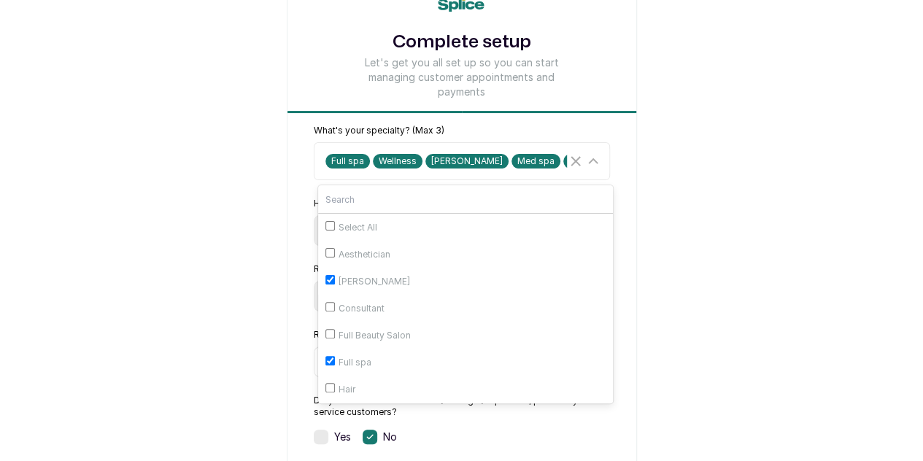
click at [288, 180] on form "What's your specialty? (Max 3) Full spa Wellness Barber Med spa Wax bar Select …" at bounding box center [462, 311] width 349 height 372
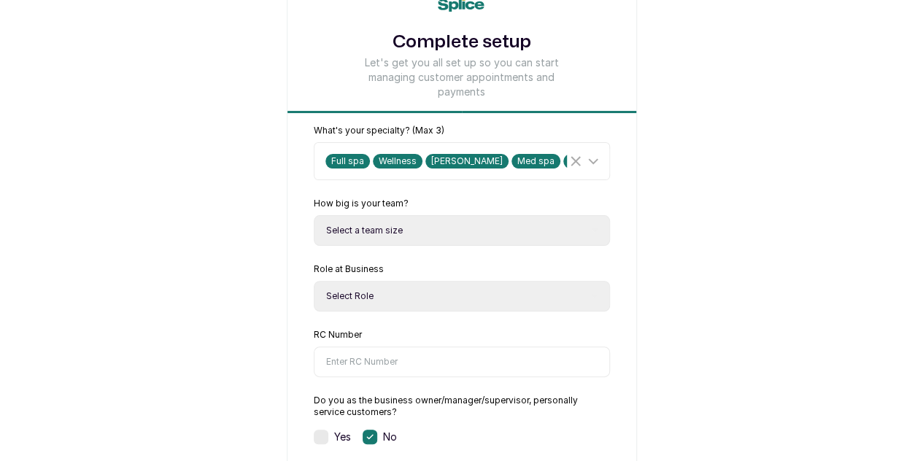
click at [392, 226] on select "Select a team size Just me 2-5 6-10 10+" at bounding box center [462, 230] width 296 height 31
select select "two_to_five"
click at [314, 215] on select "Select a team size Just me 2-5 6-10 10+" at bounding box center [462, 230] width 296 height 31
click at [288, 266] on form "What's your specialty? (Max 3) Full spa Wellness Barber Med spa Wax bar How big…" at bounding box center [462, 311] width 349 height 372
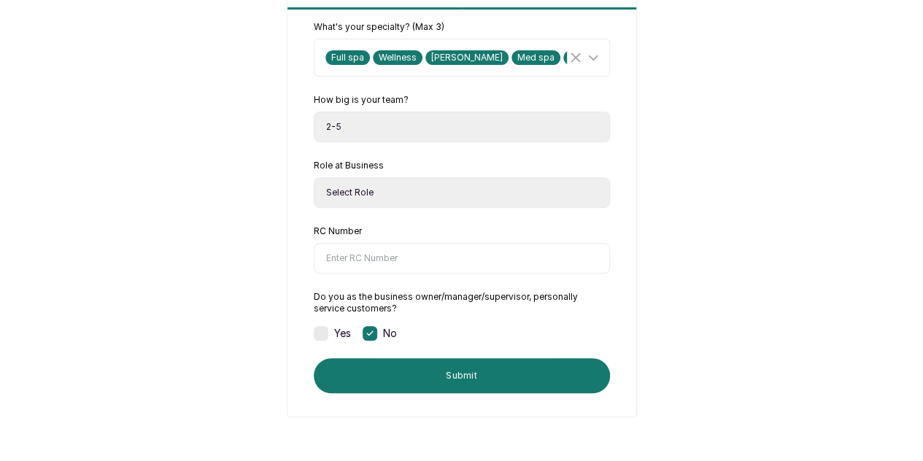
click at [364, 177] on select "Select Role Owner Manager" at bounding box center [462, 192] width 296 height 31
select select "manager"
click at [314, 177] on select "Select Role Owner Manager" at bounding box center [462, 192] width 296 height 31
click at [361, 243] on input "RC Number" at bounding box center [462, 258] width 296 height 31
click at [388, 205] on form "What's your specialty? (Max 3) Full spa Wellness Barber Med spa Wax bar How big…" at bounding box center [462, 207] width 349 height 372
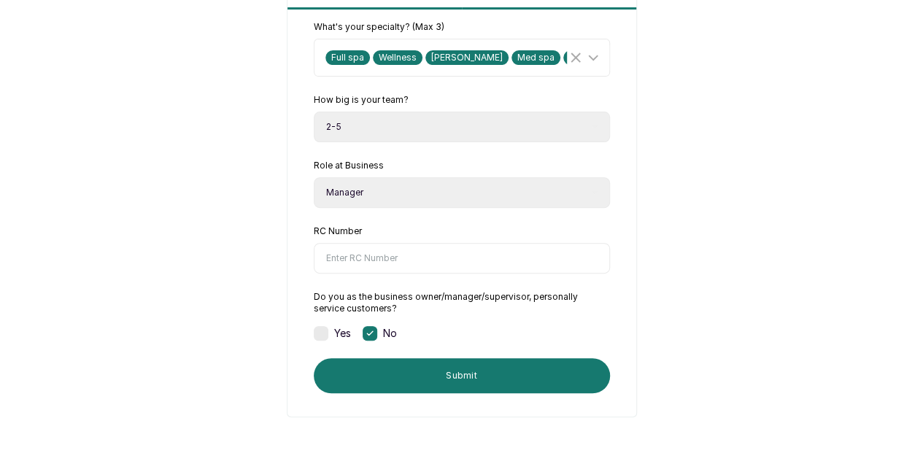
click at [314, 338] on label at bounding box center [321, 333] width 15 height 15
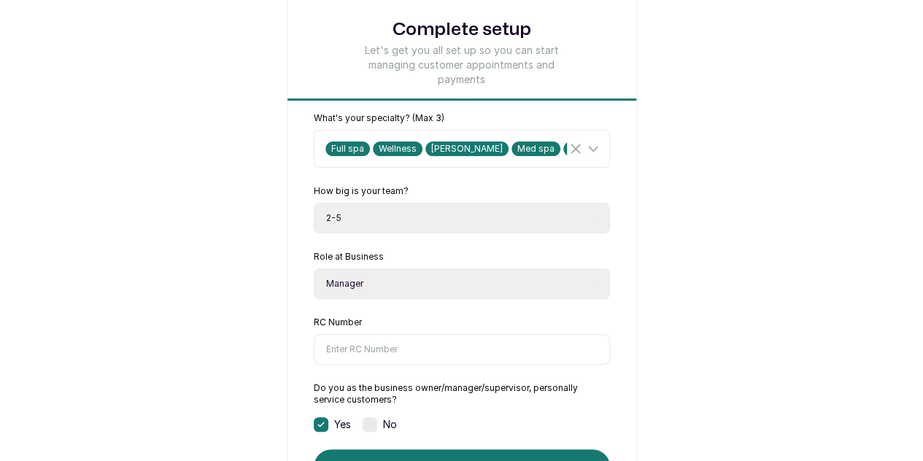
scroll to position [0, 0]
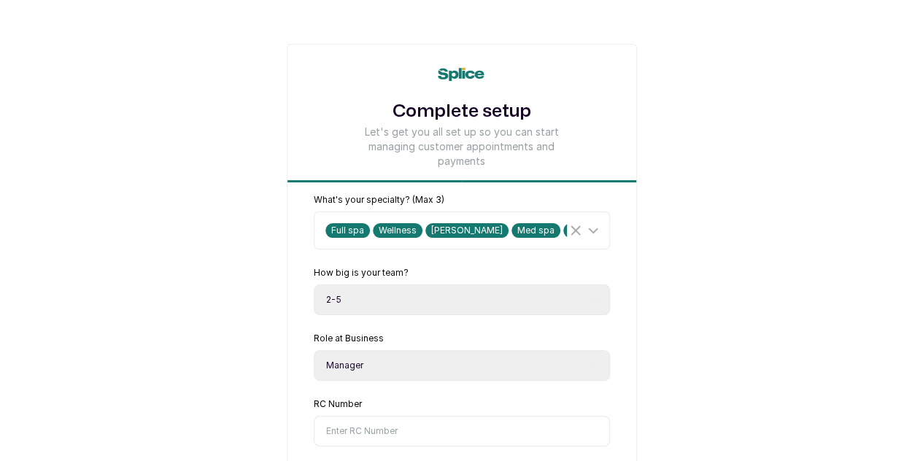
click at [383, 285] on select "Select a team size Just me 2-5 6-10 10+" at bounding box center [462, 300] width 296 height 31
select select "six_to_ten"
click at [314, 285] on select "Select a team size Just me 2-5 6-10 10+" at bounding box center [462, 300] width 296 height 31
click at [288, 316] on form "What's your specialty? (Max 3) Full spa Wellness Barber Med spa Wax bar How big…" at bounding box center [462, 380] width 349 height 372
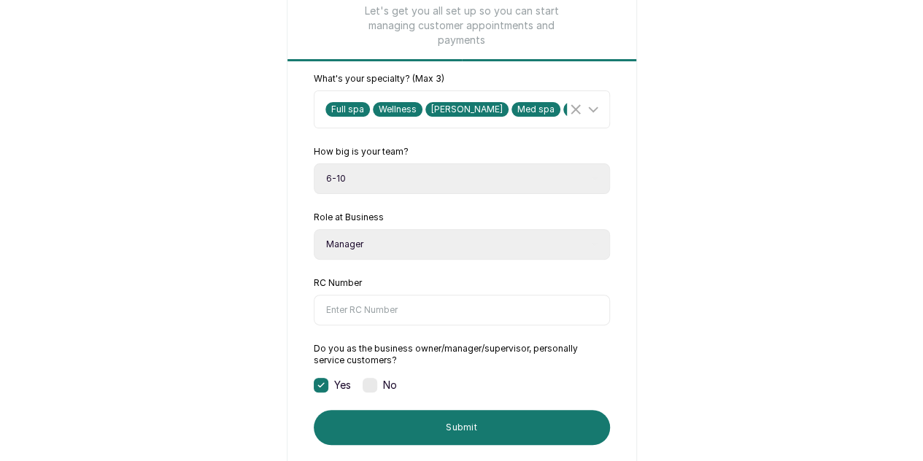
click at [321, 250] on select "Select Role Owner Manager" at bounding box center [462, 244] width 296 height 31
select select "owner"
click at [314, 229] on select "Select Role Owner Manager" at bounding box center [462, 244] width 296 height 31
click at [288, 280] on form "What's your specialty? (Max 3) Full spa Wellness Barber Med spa Wax bar How big…" at bounding box center [462, 259] width 349 height 372
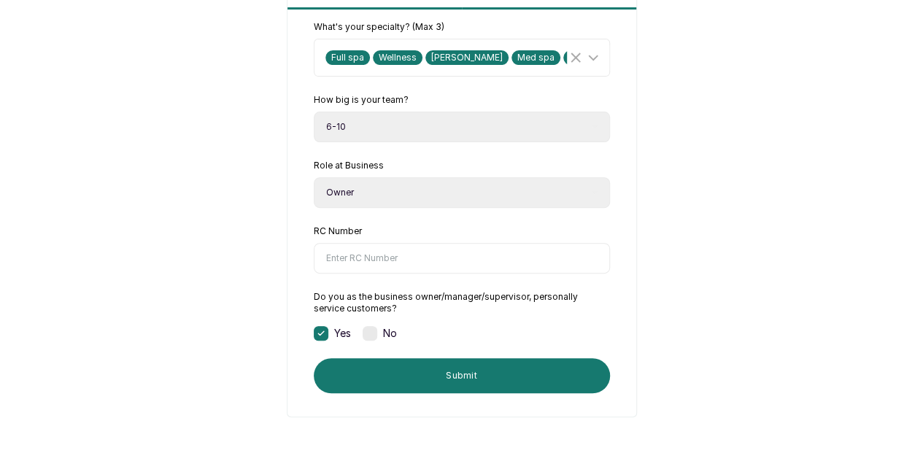
click at [288, 246] on form "What's your specialty? (Max 3) Full spa Wellness Barber Med spa Wax bar How big…" at bounding box center [462, 207] width 349 height 372
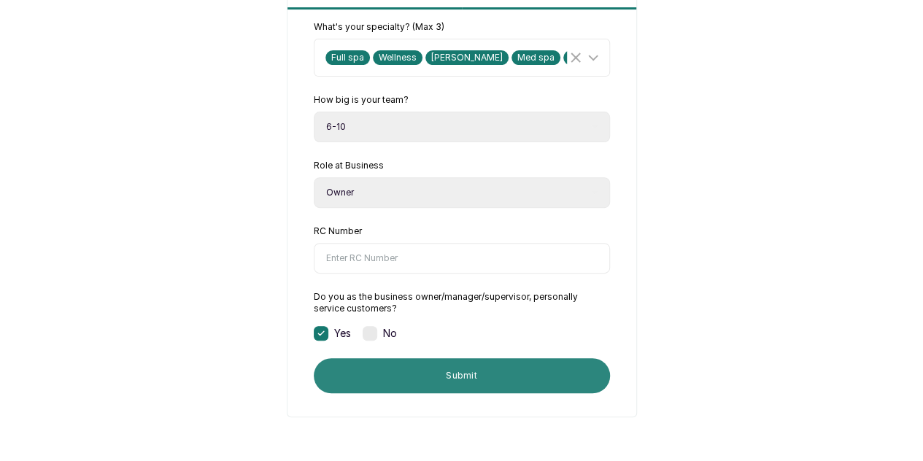
click at [416, 372] on button "Submit" at bounding box center [462, 375] width 296 height 35
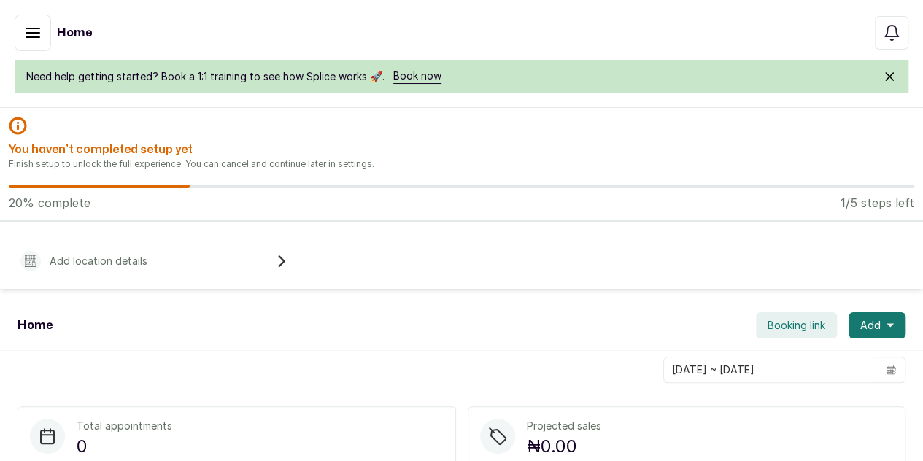
click at [147, 269] on p "Add location details" at bounding box center [99, 261] width 98 height 15
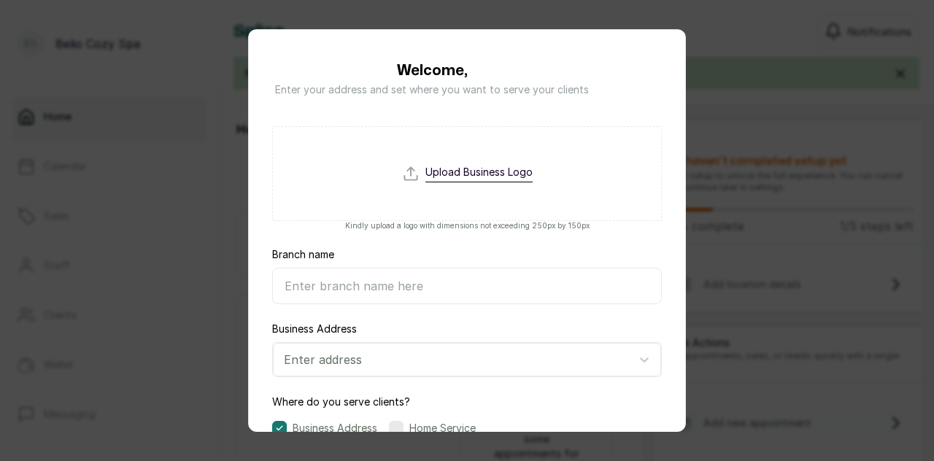
click at [744, 150] on div "Welcome, Enter your address and set where you want to serve your clients Upload…" at bounding box center [467, 230] width 934 height 461
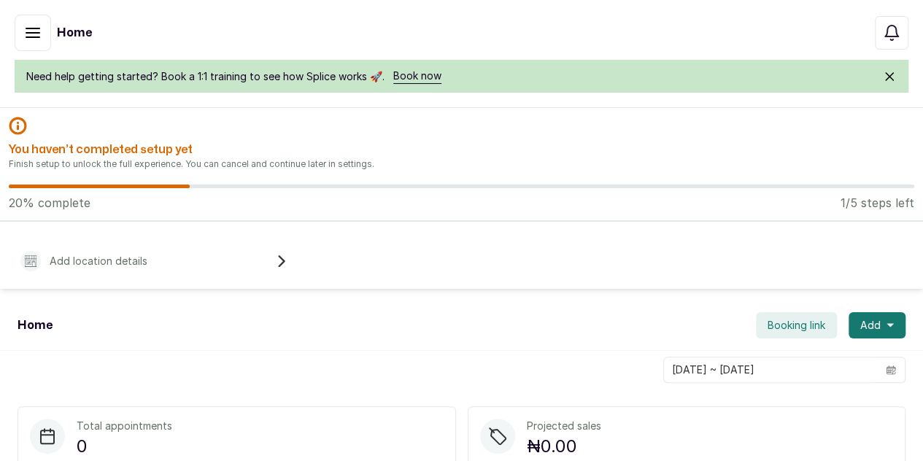
click at [889, 69] on icon "submit" at bounding box center [890, 76] width 15 height 15
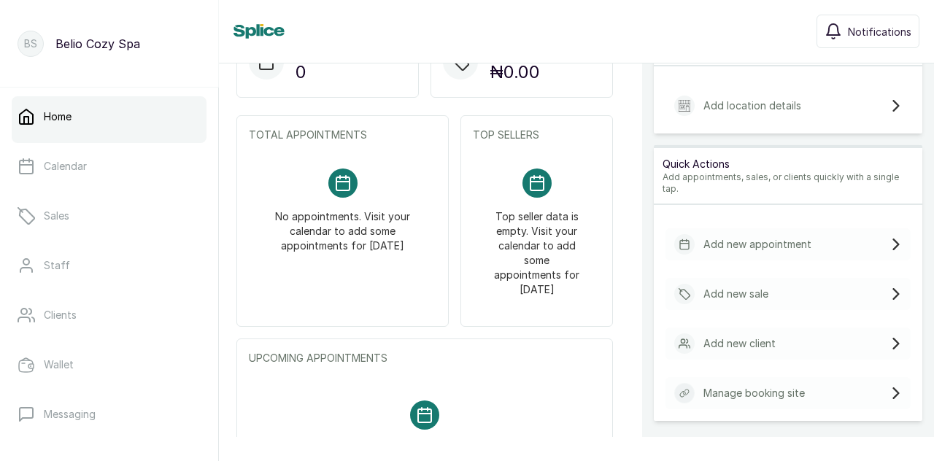
scroll to position [258, 0]
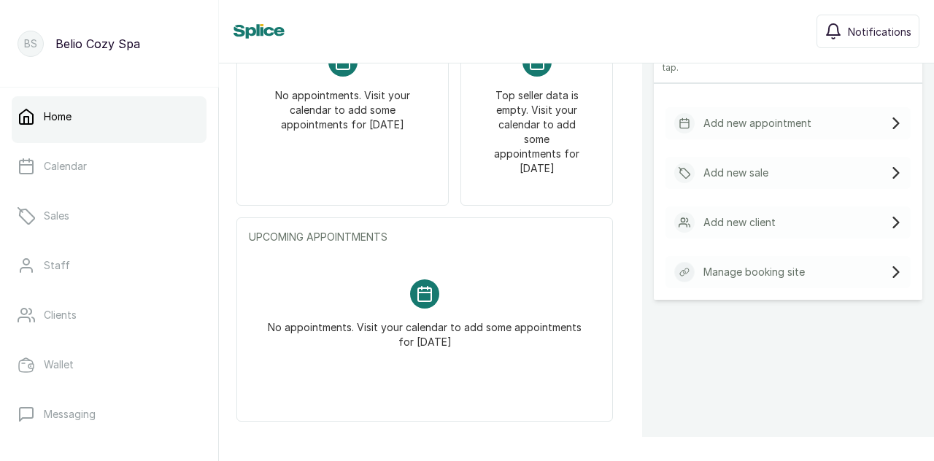
click at [751, 265] on p "Manage booking site" at bounding box center [754, 272] width 101 height 15
